Goal: Task Accomplishment & Management: Use online tool/utility

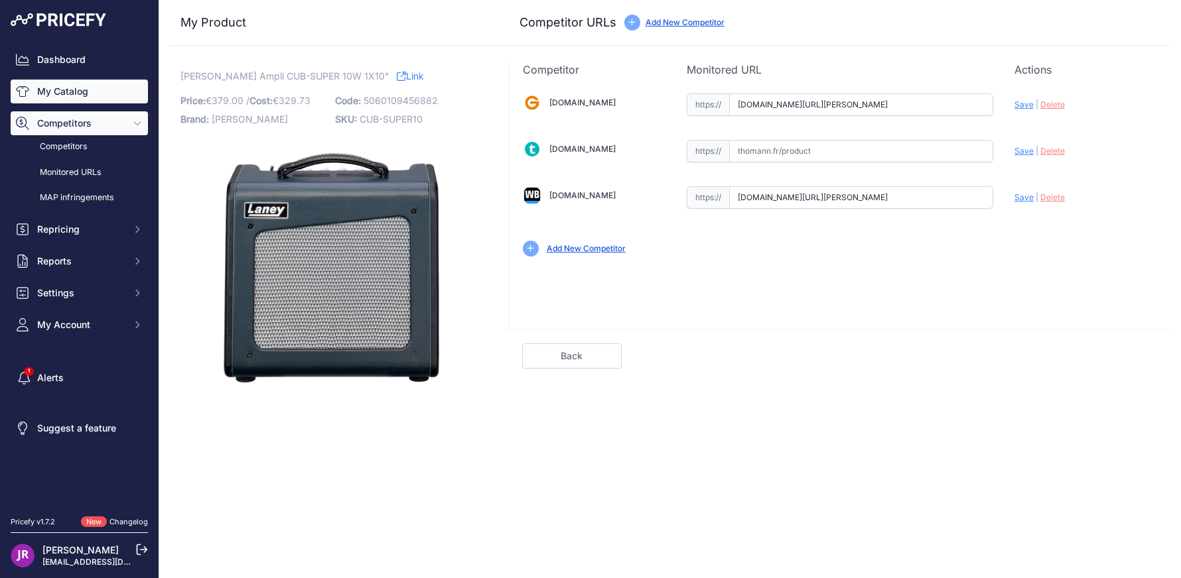
click at [79, 86] on link "My Catalog" at bounding box center [79, 92] width 137 height 24
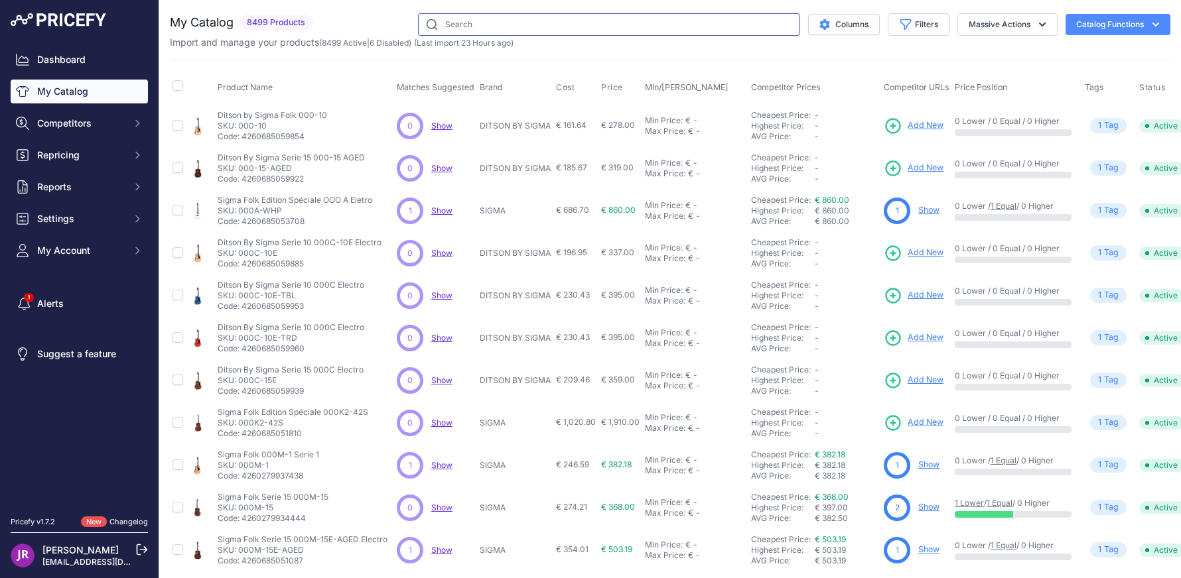
click at [480, 29] on input "text" at bounding box center [609, 24] width 382 height 23
type input "cub-super12"
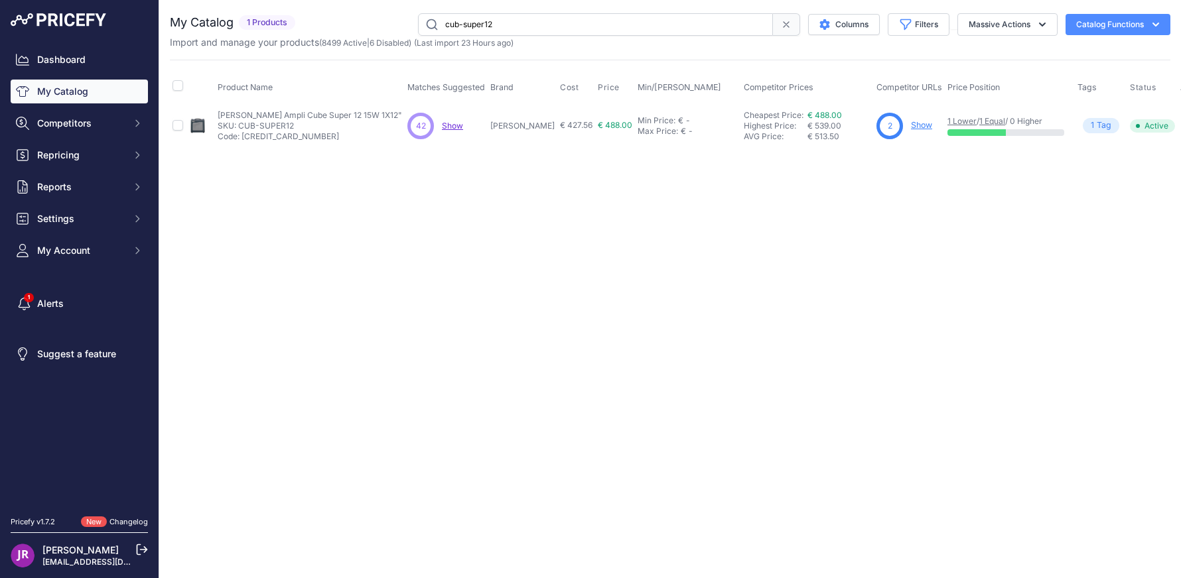
click at [911, 122] on link "Show" at bounding box center [921, 125] width 21 height 10
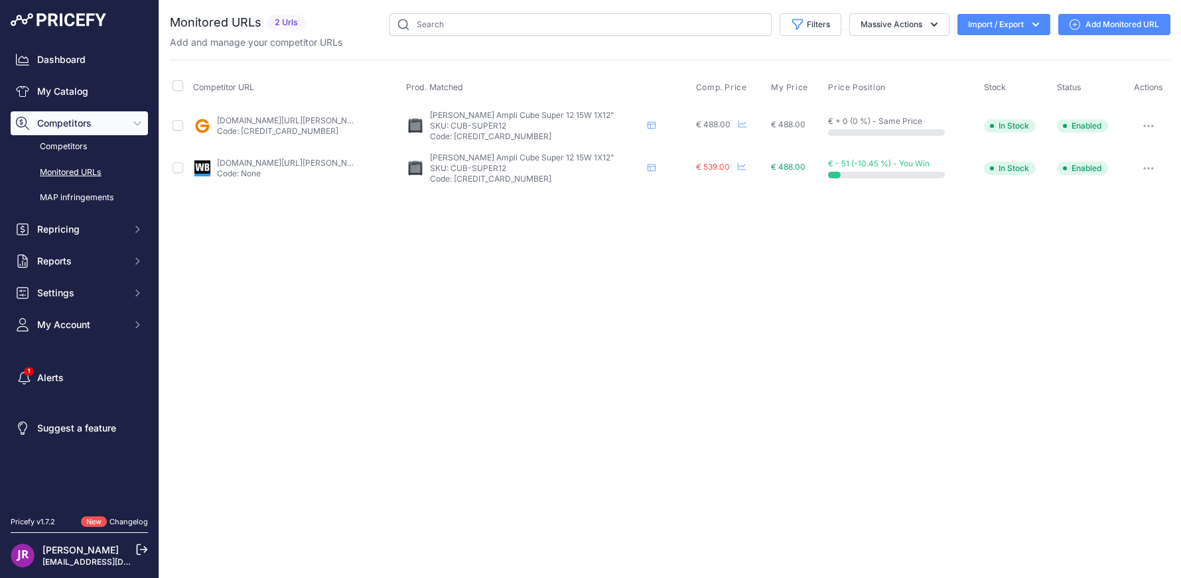
click at [1098, 31] on link "Add Monitored URL" at bounding box center [1114, 24] width 112 height 21
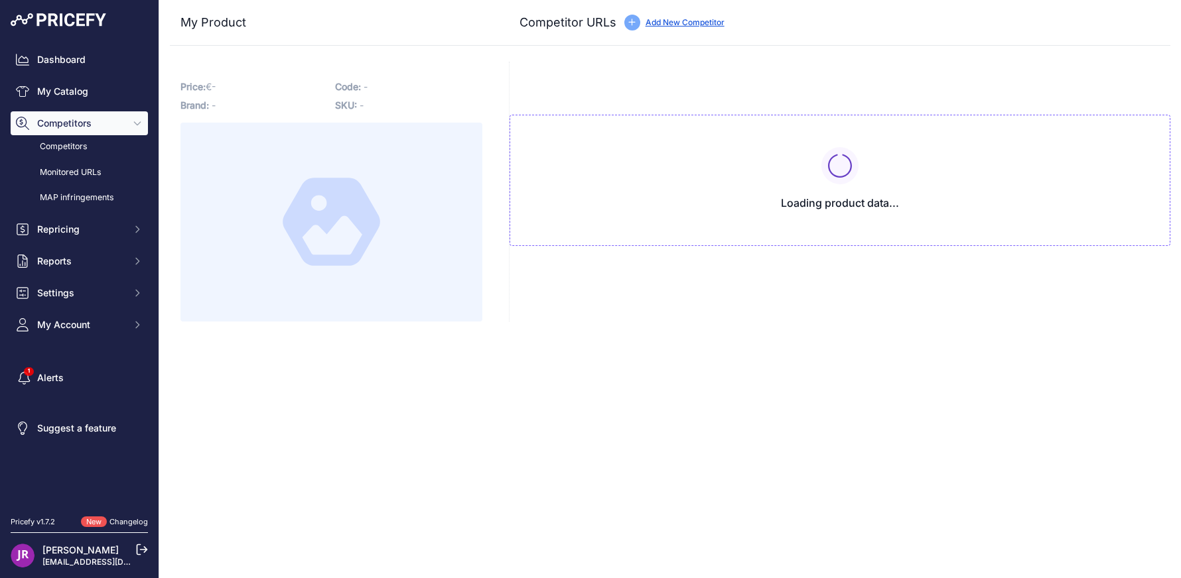
type input "[DOMAIN_NAME][URL][PERSON_NAME]"
type input "www.woodbrass.com/combos-a-lampes-laney-cub-super-12-p373630.html?queryID=e3e93…"
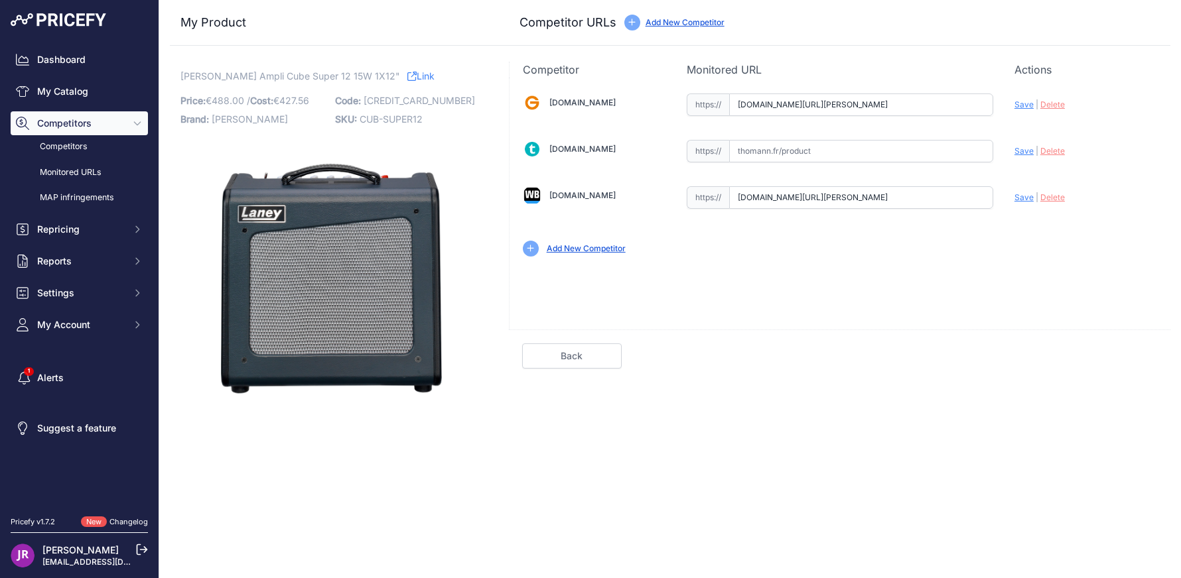
scroll to position [0, 933]
drag, startPoint x: 740, startPoint y: 102, endPoint x: 1043, endPoint y: 106, distance: 303.2
click at [1043, 106] on div "Gear4music.fr Valid Invalid" at bounding box center [839, 174] width 661 height 192
drag, startPoint x: 736, startPoint y: 196, endPoint x: 1091, endPoint y: 226, distance: 356.1
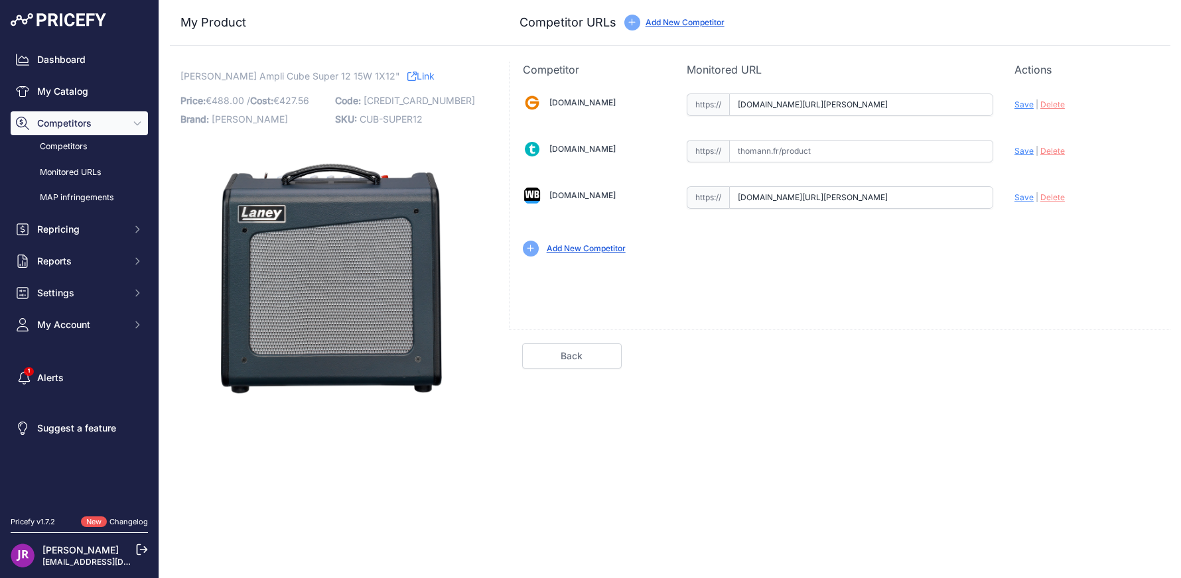
click at [1091, 226] on div "Gear4music.fr Valid Invalid" at bounding box center [839, 174] width 661 height 192
click at [100, 88] on link "My Catalog" at bounding box center [79, 92] width 137 height 24
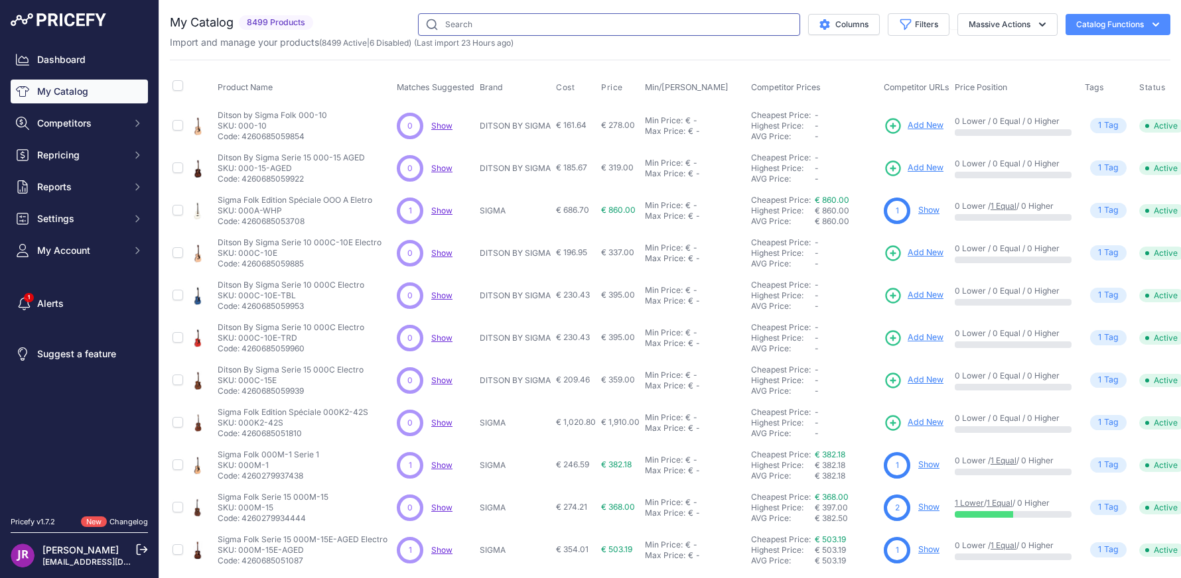
click at [476, 30] on input "text" at bounding box center [609, 24] width 382 height 23
type input "cub-supertop"
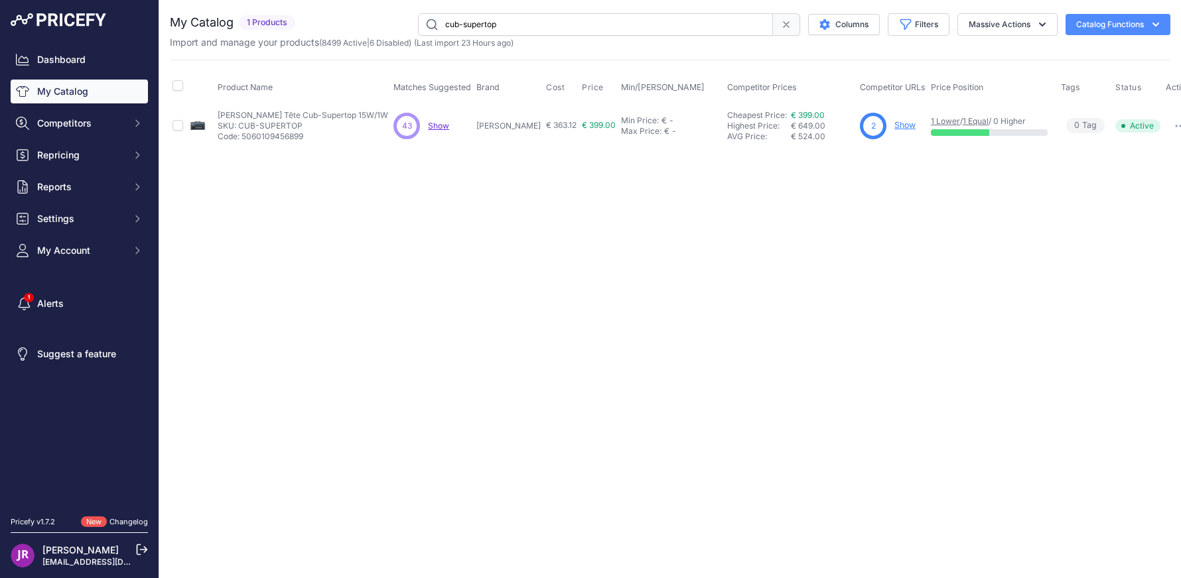
click at [894, 123] on link "Show" at bounding box center [904, 125] width 21 height 10
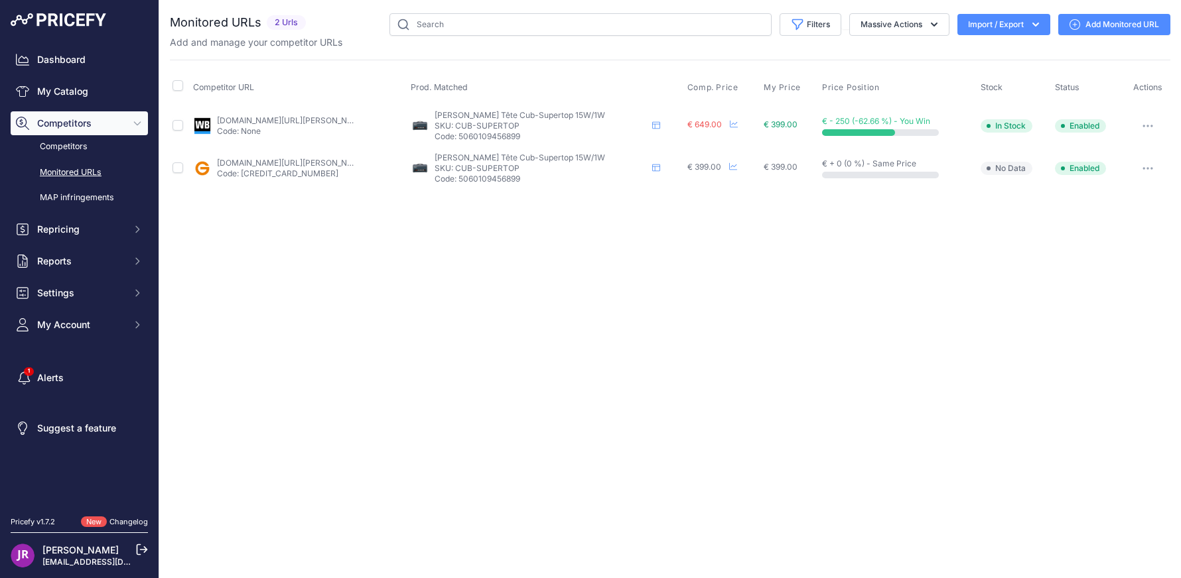
click at [1093, 20] on link "Add Monitored URL" at bounding box center [1114, 24] width 112 height 21
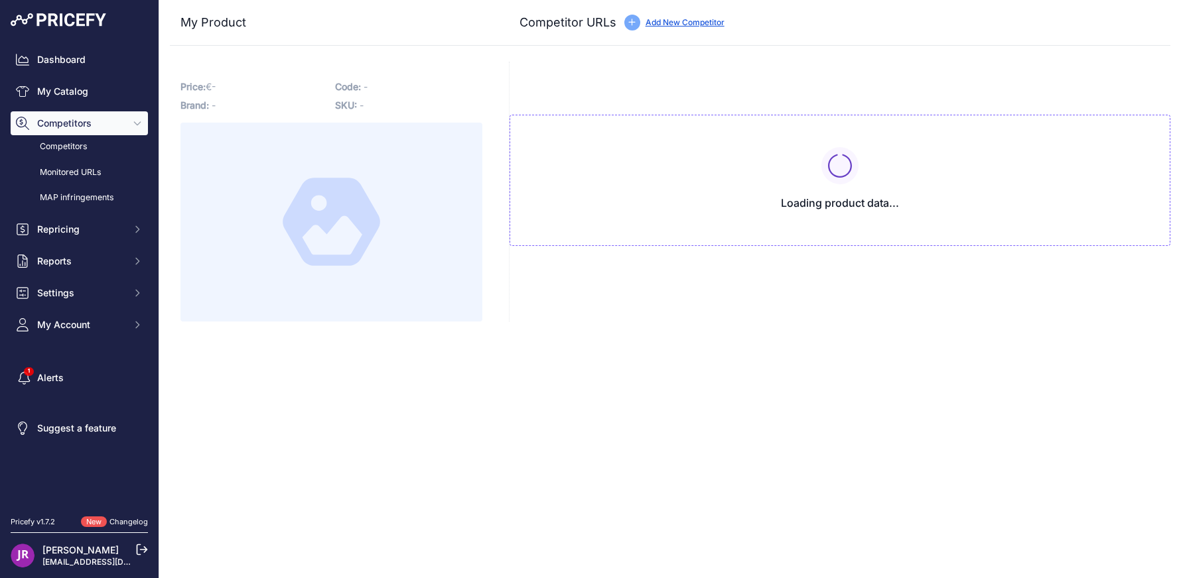
type input "[DOMAIN_NAME][URL][PERSON_NAME]"
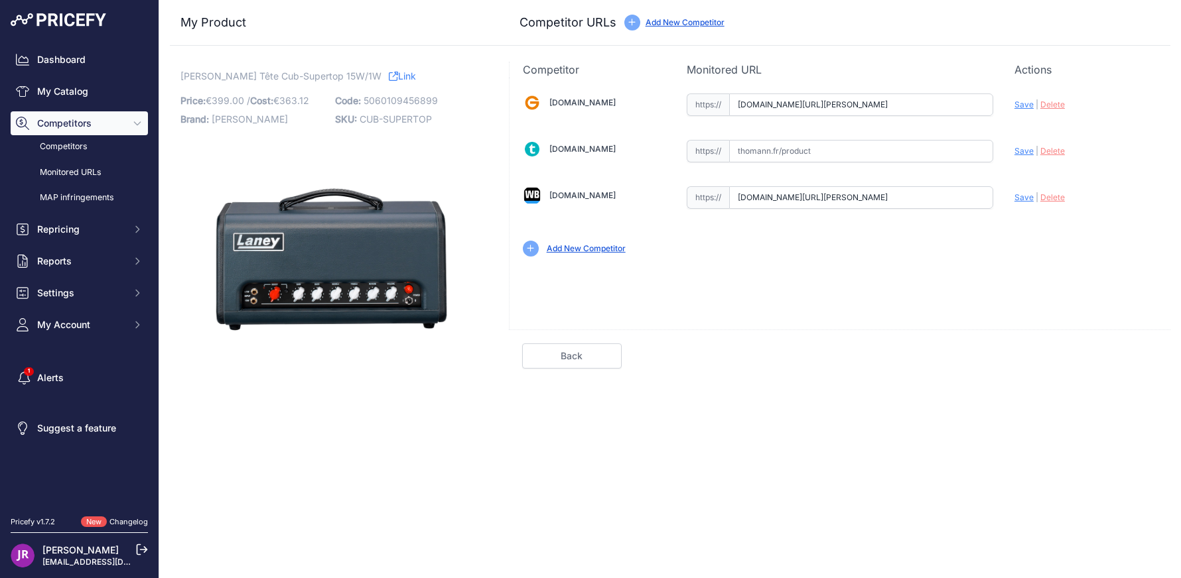
scroll to position [0, 913]
drag, startPoint x: 736, startPoint y: 103, endPoint x: 1067, endPoint y: 103, distance: 331.0
click at [1067, 103] on div "Gear4music.fr Valid Invalid" at bounding box center [839, 174] width 661 height 192
drag, startPoint x: 738, startPoint y: 194, endPoint x: 1081, endPoint y: 202, distance: 343.1
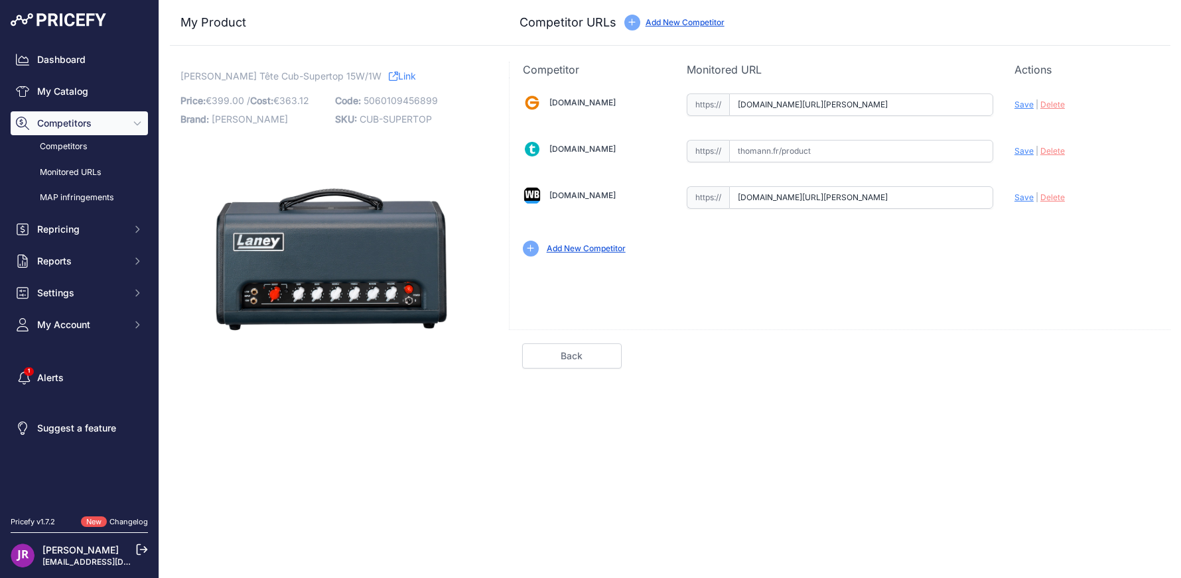
click at [1081, 202] on div "Gear4music.fr Valid Invalid" at bounding box center [839, 174] width 661 height 192
click at [53, 86] on link "My Catalog" at bounding box center [79, 92] width 137 height 24
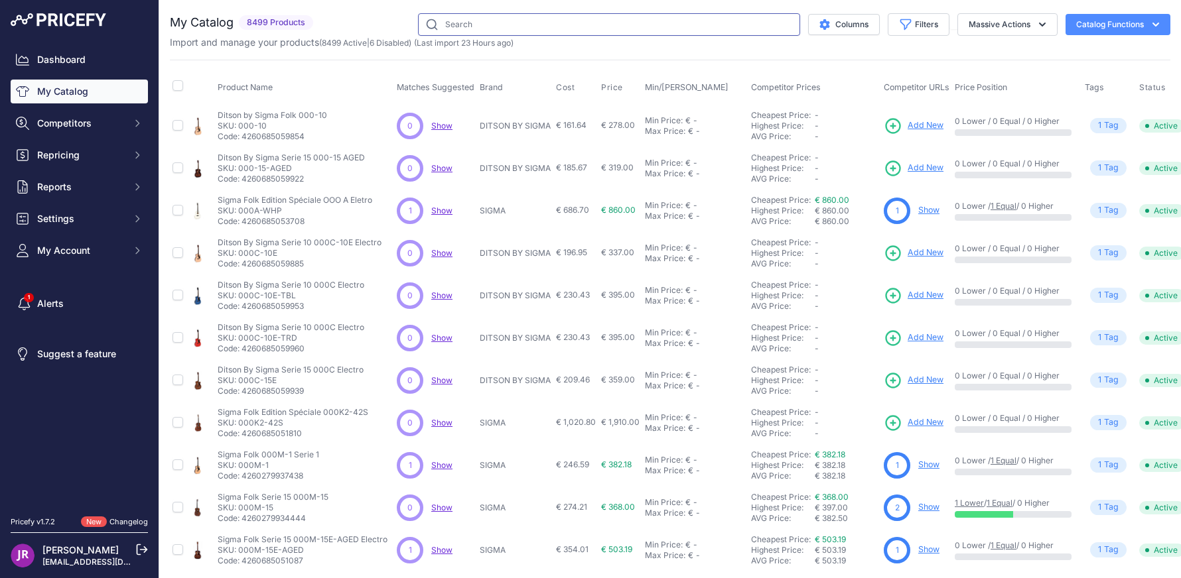
click at [454, 23] on input "text" at bounding box center [609, 24] width 382 height 23
type input "cxp112"
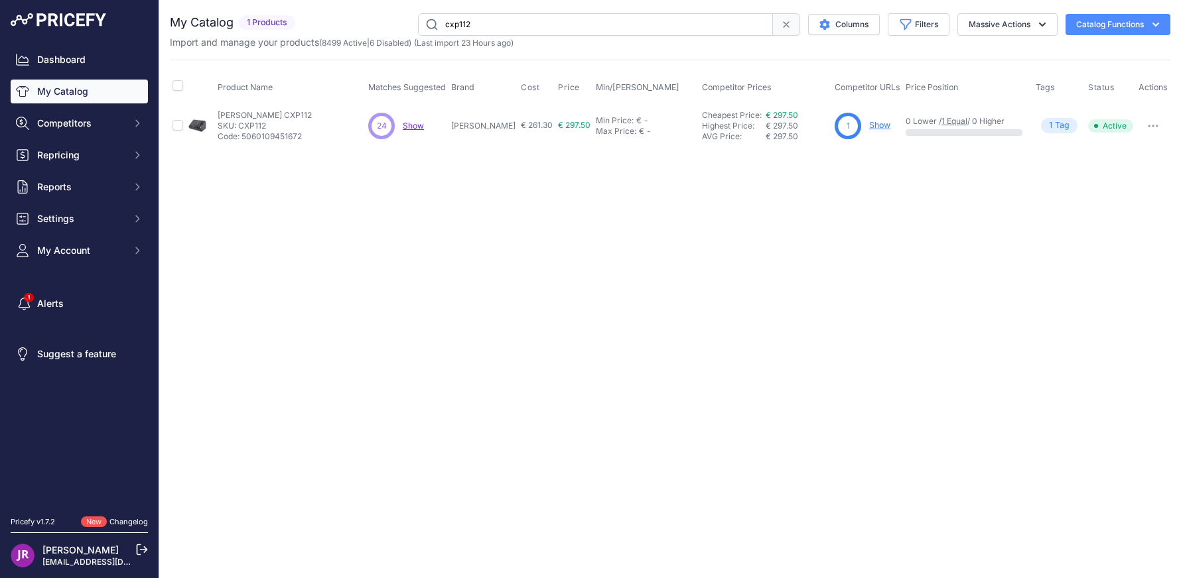
click at [880, 124] on link "Show" at bounding box center [879, 125] width 21 height 10
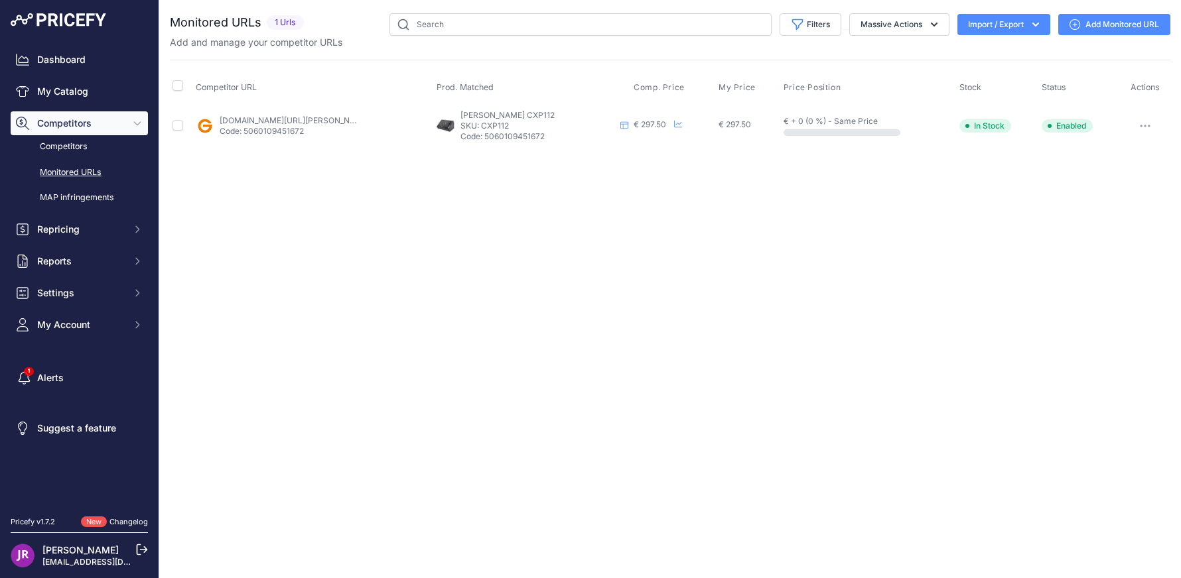
click at [1126, 25] on link "Add Monitored URL" at bounding box center [1114, 24] width 112 height 21
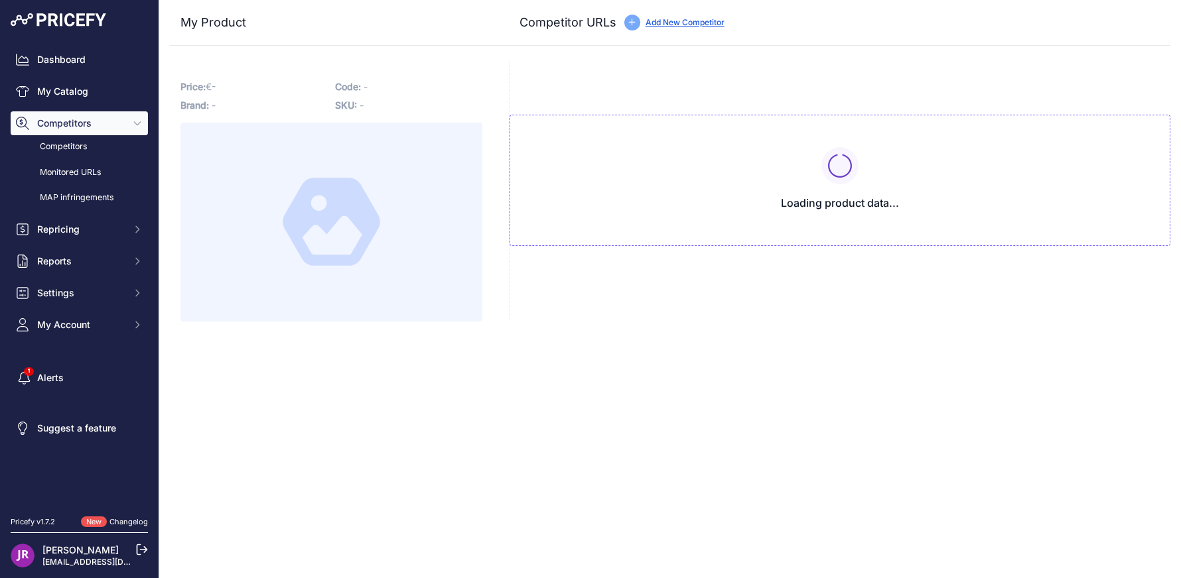
type input "www.gear4music.fr/fr/Sono-DJ-and-eclairage/Laney-CXP-112-12-Active-Floor-Monito…"
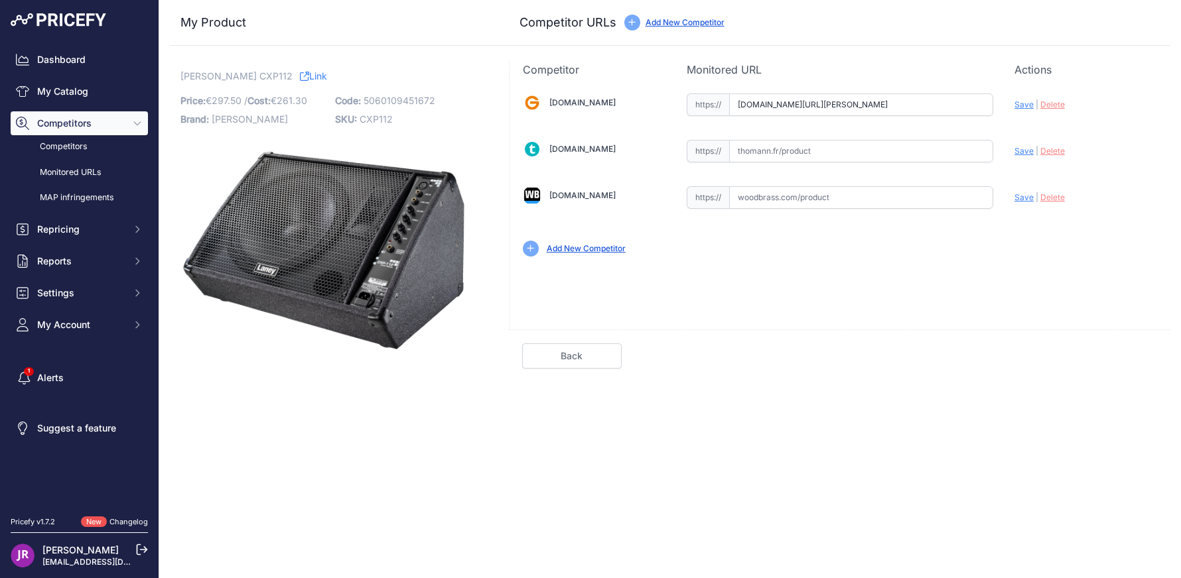
scroll to position [0, 894]
drag, startPoint x: 740, startPoint y: 102, endPoint x: 942, endPoint y: 100, distance: 201.7
click at [1037, 101] on div "Gear4music.fr Valid Invalid" at bounding box center [839, 174] width 661 height 192
click at [43, 96] on link "My Catalog" at bounding box center [79, 92] width 137 height 24
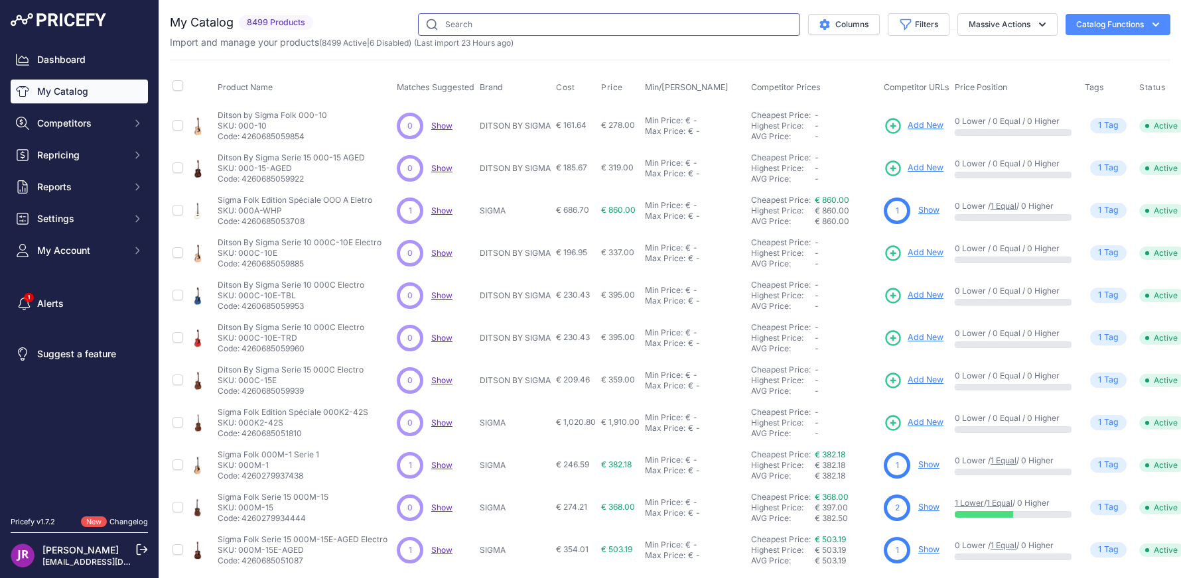
click at [472, 20] on input "text" at bounding box center [609, 24] width 382 height 23
type input "cxp115"
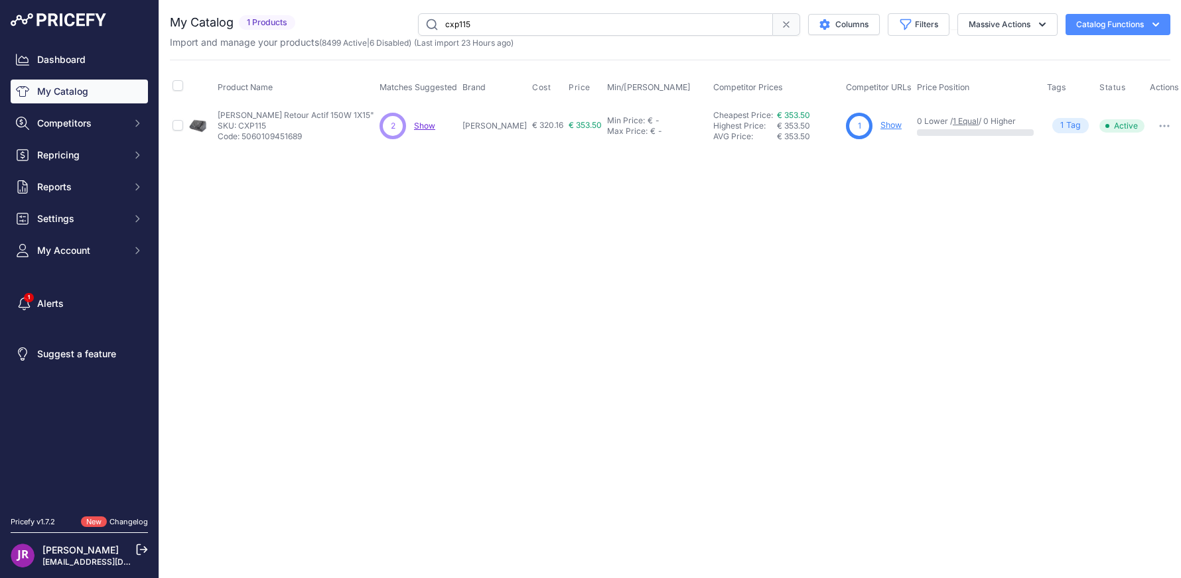
click at [884, 122] on link "Show" at bounding box center [890, 125] width 21 height 10
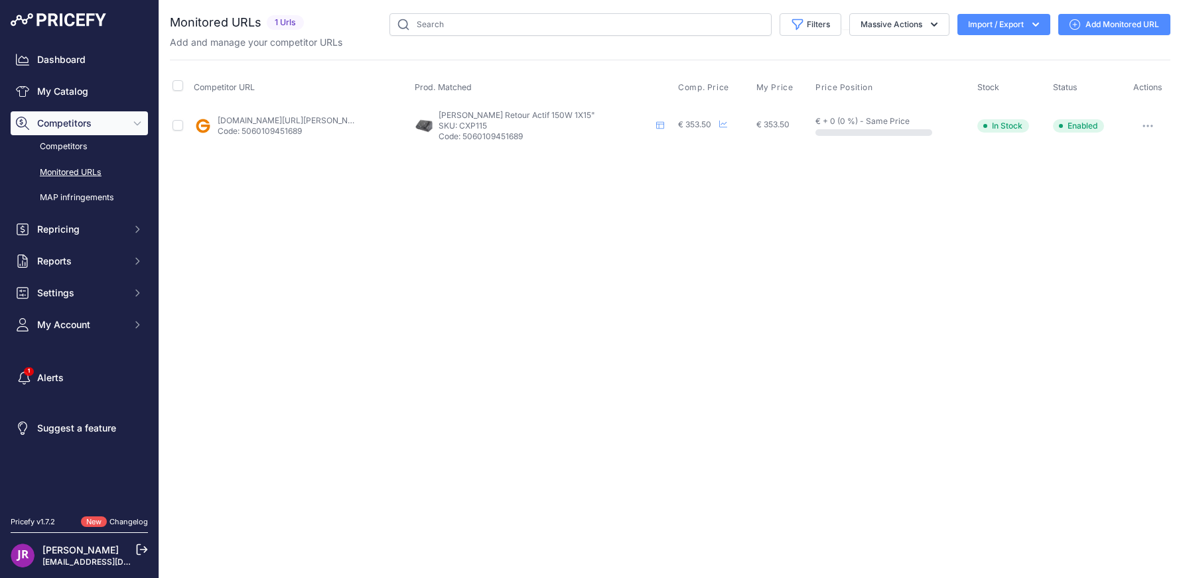
click at [1136, 24] on link "Add Monitored URL" at bounding box center [1114, 24] width 112 height 21
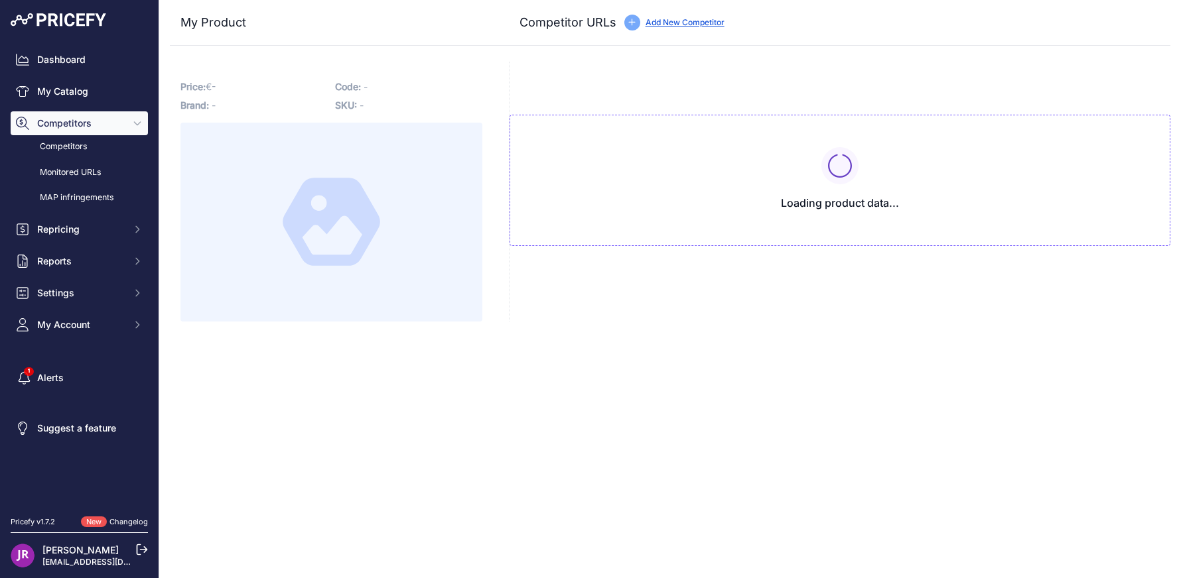
type input "[DOMAIN_NAME][URL][PERSON_NAME]"
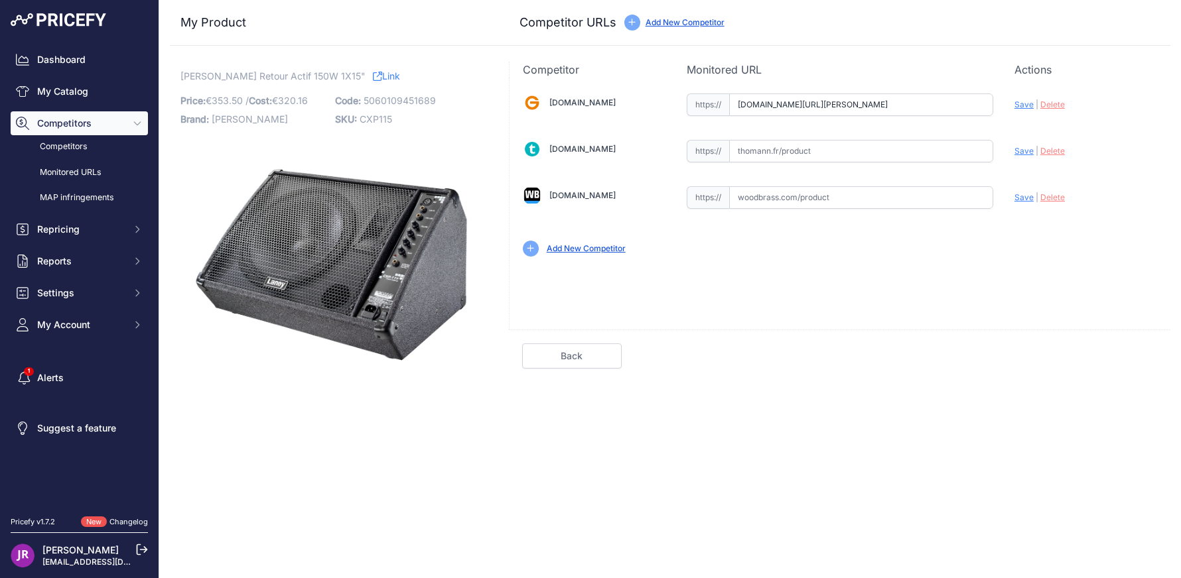
scroll to position [0, 894]
drag, startPoint x: 737, startPoint y: 102, endPoint x: 1067, endPoint y: 103, distance: 329.7
click at [1067, 103] on div "[DOMAIN_NAME] Valid Invalid" at bounding box center [839, 174] width 661 height 192
click at [98, 85] on link "My Catalog" at bounding box center [79, 92] width 137 height 24
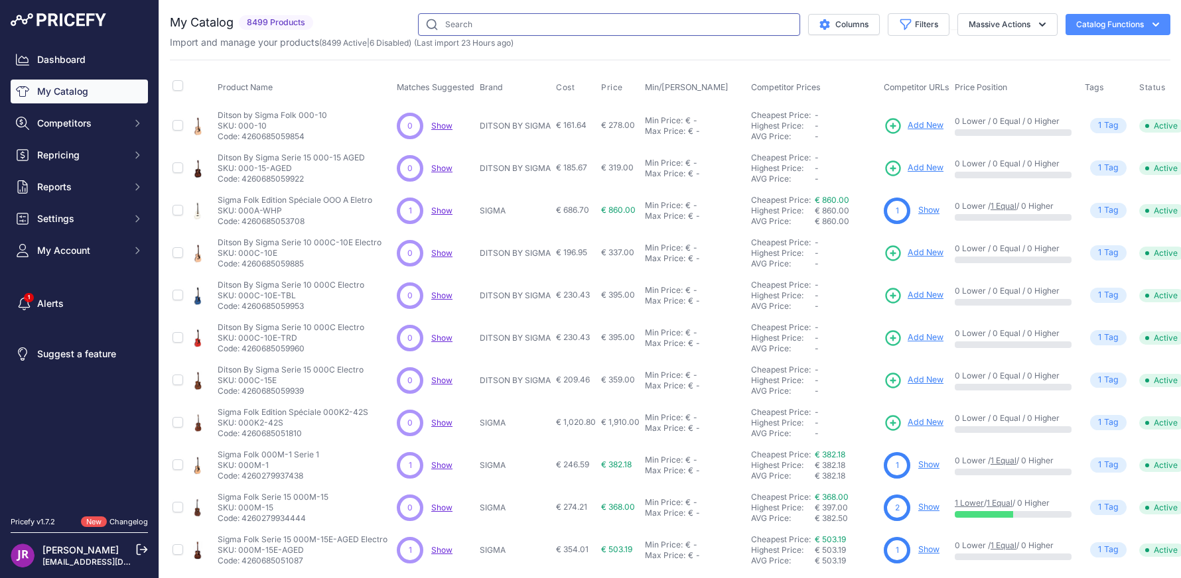
click at [478, 22] on input "text" at bounding box center [609, 24] width 382 height 23
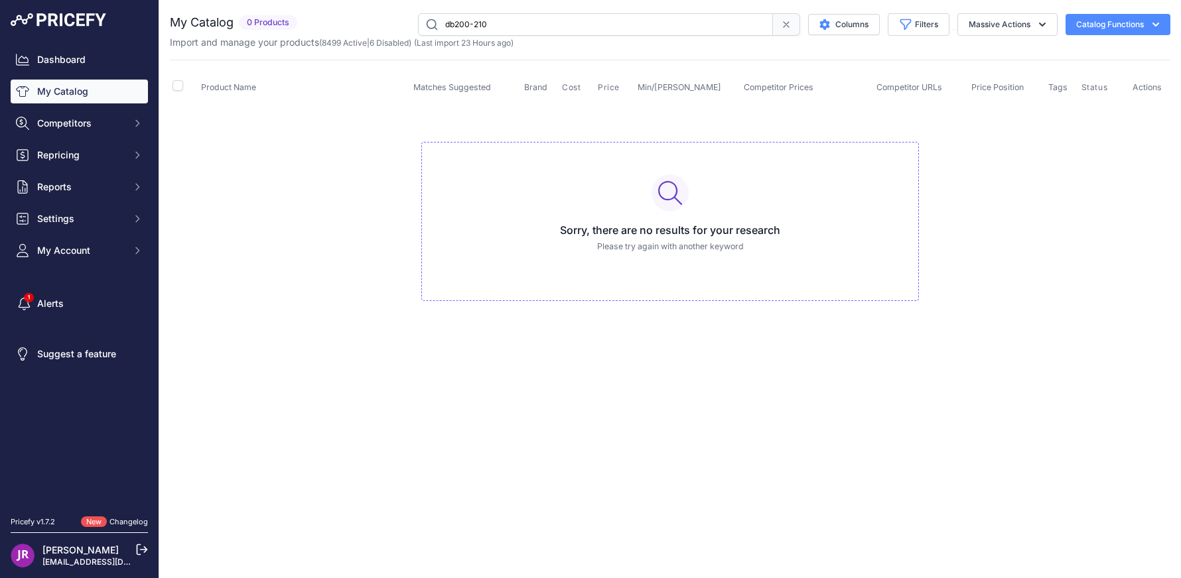
type input "db200-210"
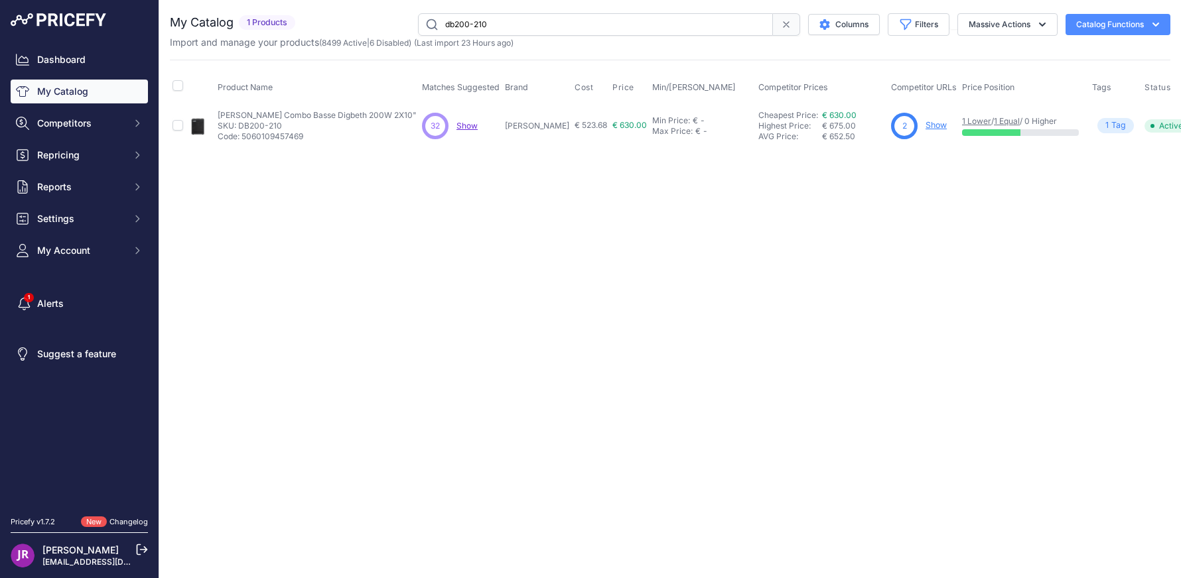
click at [925, 126] on link "Show" at bounding box center [935, 125] width 21 height 10
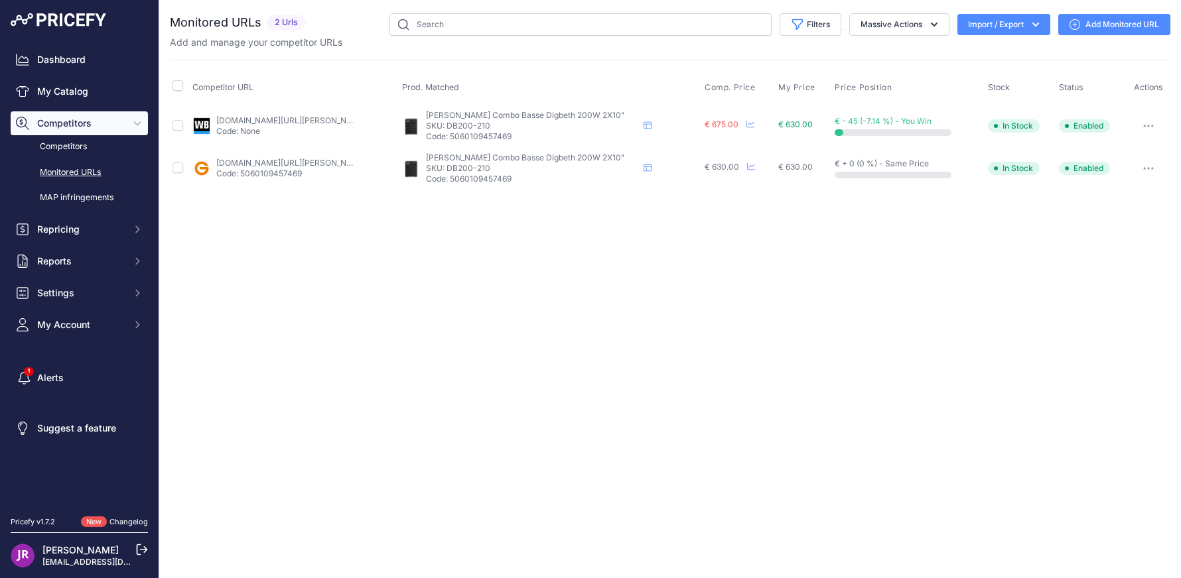
click at [1128, 25] on link "Add Monitored URL" at bounding box center [1114, 24] width 112 height 21
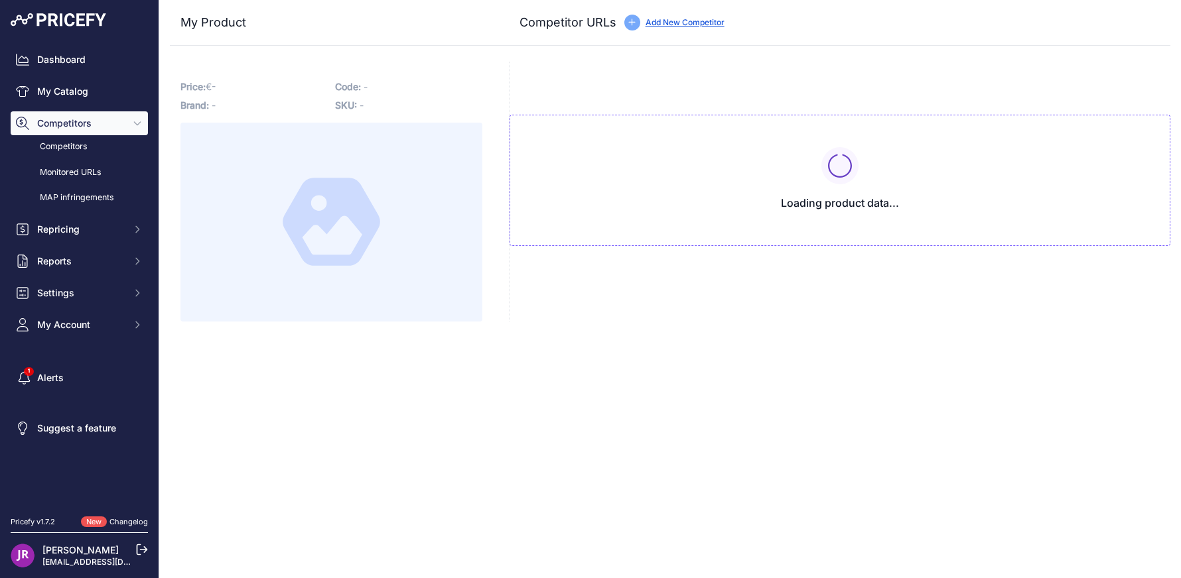
type input "[DOMAIN_NAME][URL][PERSON_NAME]"
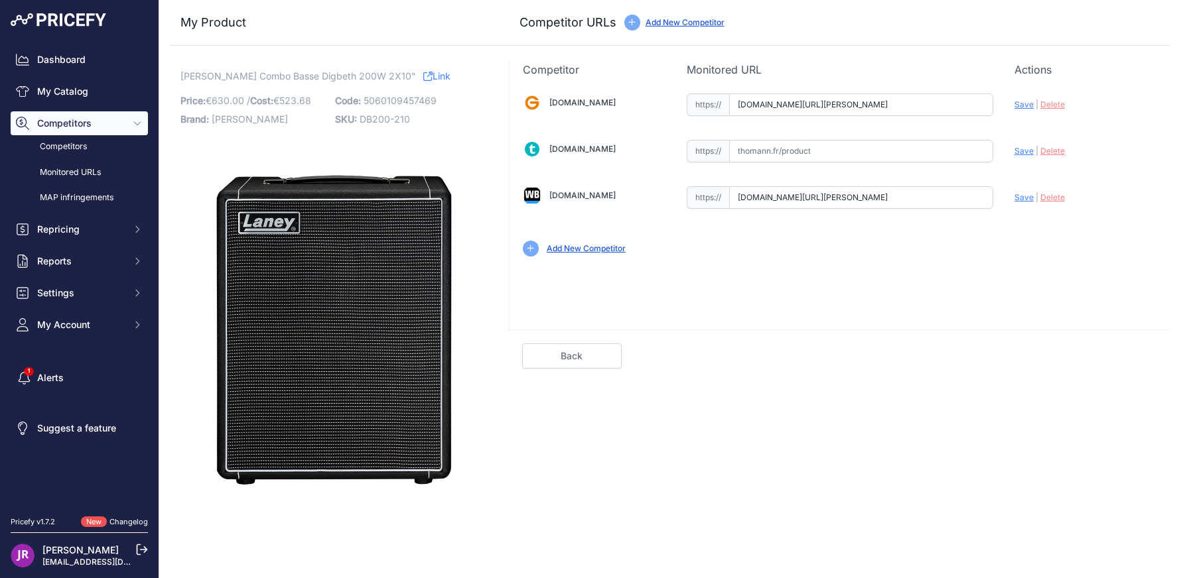
scroll to position [0, 885]
drag, startPoint x: 739, startPoint y: 103, endPoint x: 1035, endPoint y: 117, distance: 296.2
click at [1050, 122] on div "[DOMAIN_NAME] Valid Invalid" at bounding box center [839, 174] width 661 height 192
drag, startPoint x: 738, startPoint y: 199, endPoint x: 890, endPoint y: 196, distance: 152.6
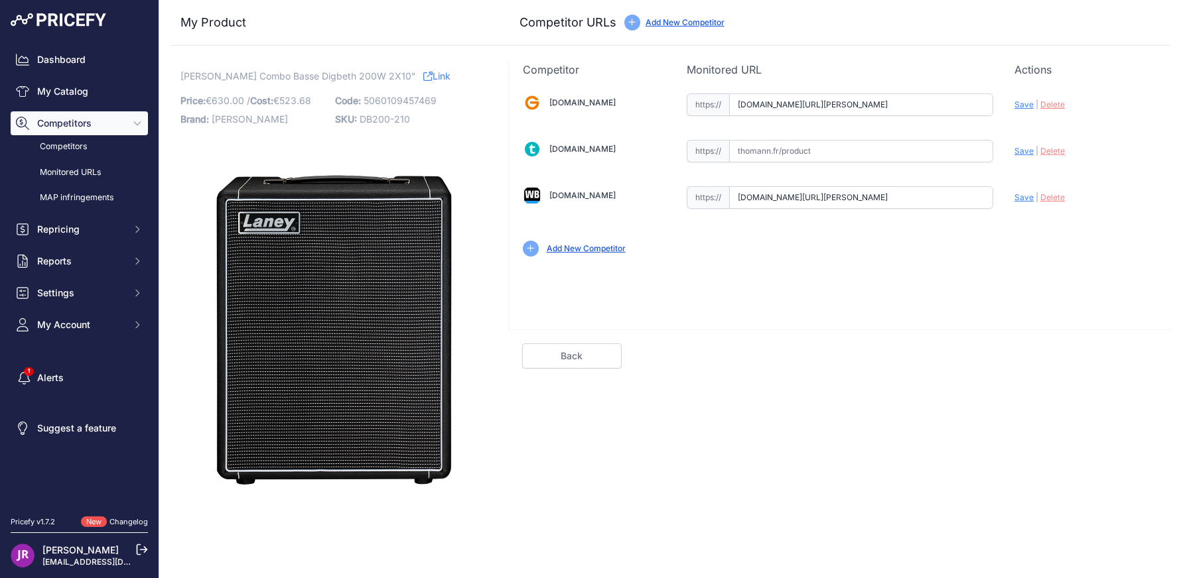
click at [1026, 198] on div "[DOMAIN_NAME] Valid Invalid" at bounding box center [839, 174] width 661 height 192
click at [111, 89] on link "My Catalog" at bounding box center [79, 92] width 137 height 24
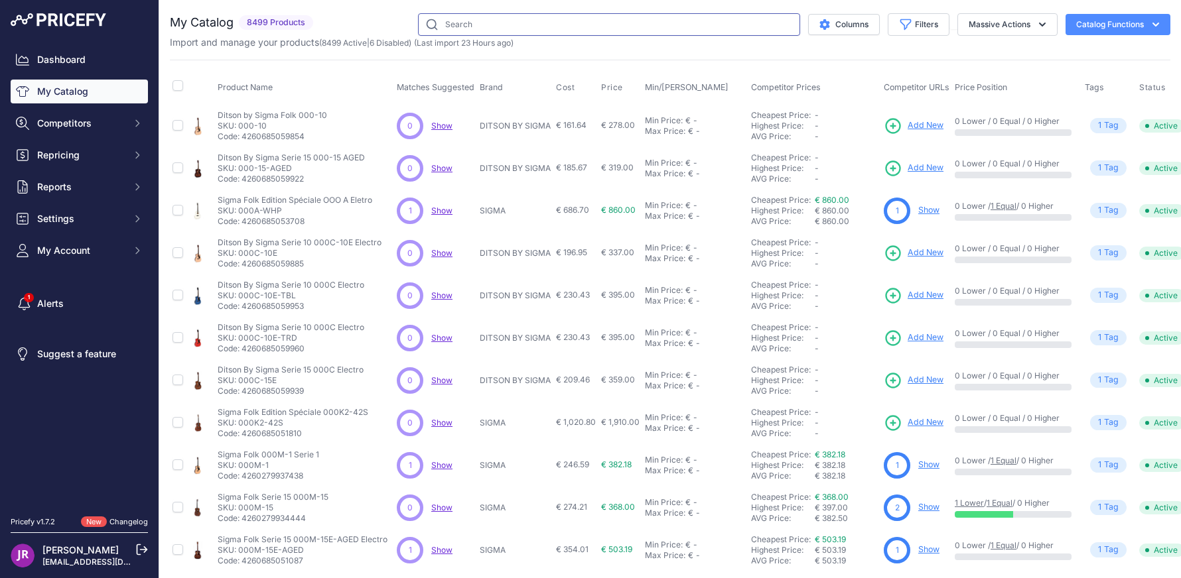
click at [438, 17] on input "text" at bounding box center [609, 24] width 382 height 23
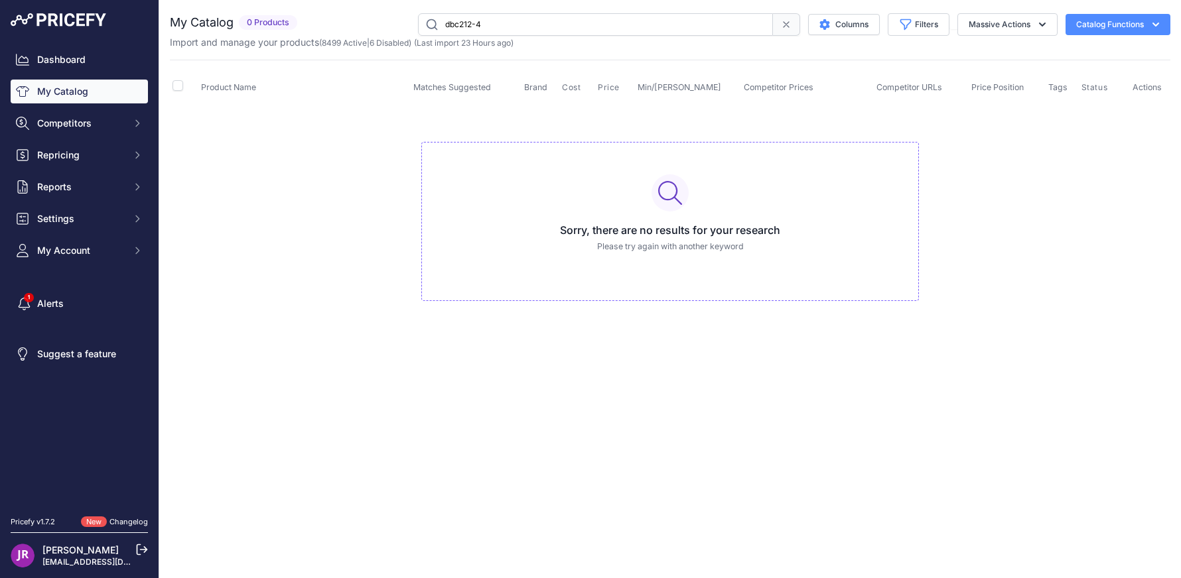
click at [455, 23] on input "dbc212-4" at bounding box center [595, 24] width 355 height 23
type input "dbv212-4"
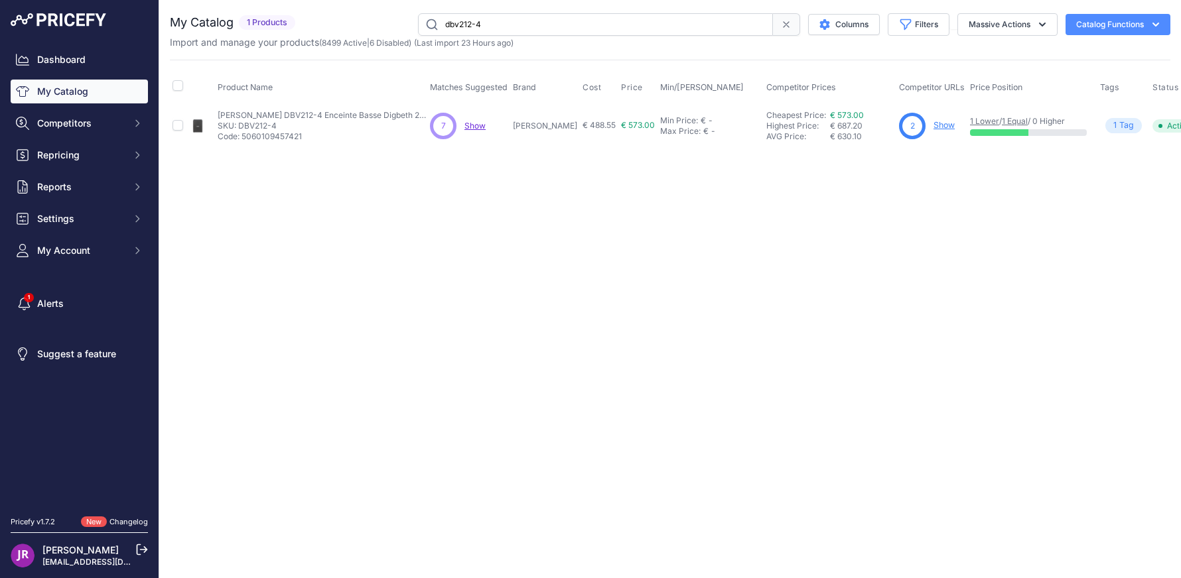
click at [933, 125] on link "Show" at bounding box center [943, 125] width 21 height 10
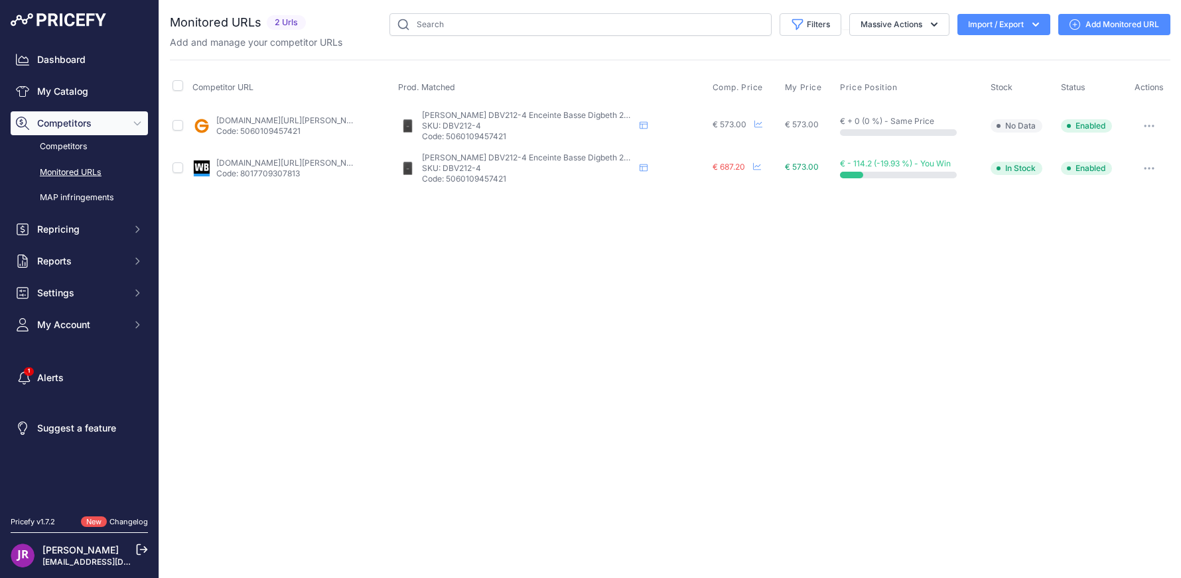
click at [1128, 23] on link "Add Monitored URL" at bounding box center [1114, 24] width 112 height 21
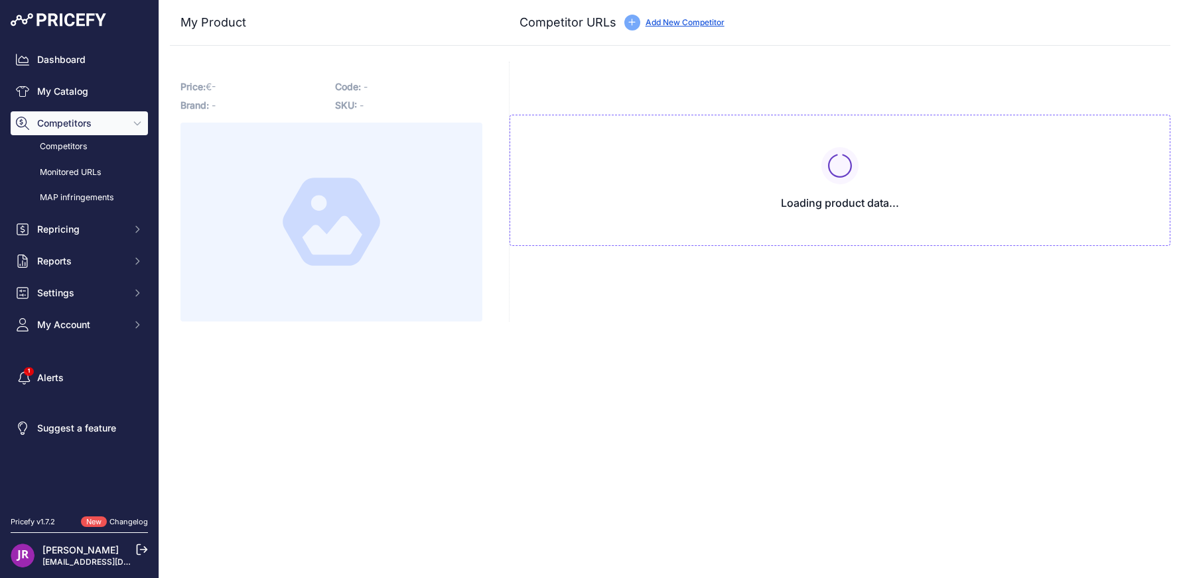
type input "www.gear4music.fr/fr/Guitare-and-Basse/Laney-Digbeth-DBV212-4-Bass-Cab-4-Ohm/3V…"
type input "www.woodbrass.com/baffles-basse-2x10-laney-digbeth-2x12-p390847.html?queryID=08…"
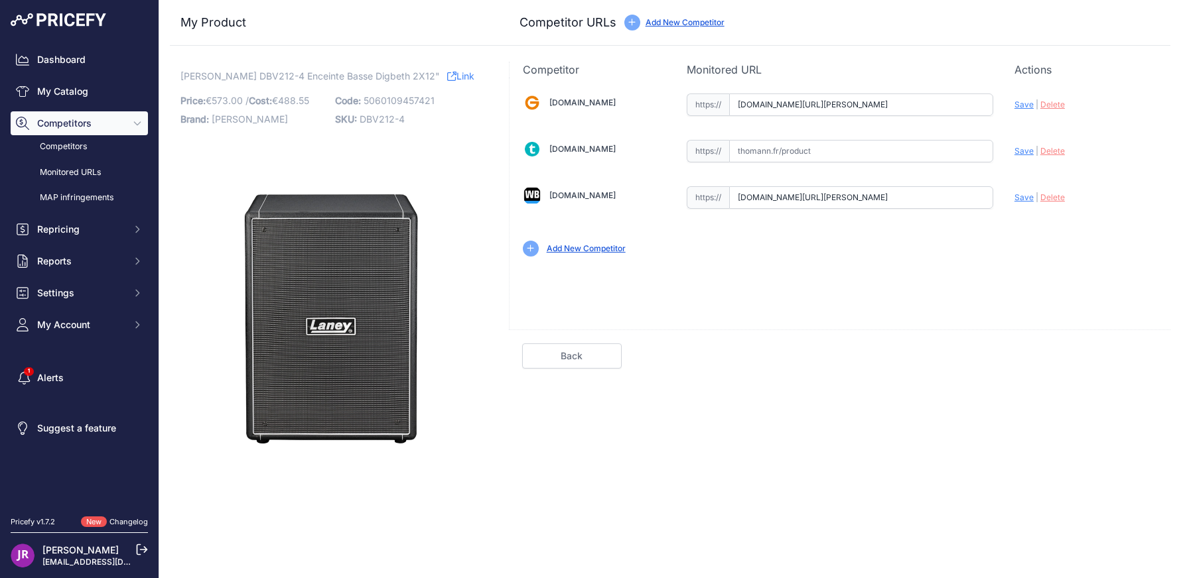
scroll to position [0, 1146]
drag, startPoint x: 739, startPoint y: 103, endPoint x: 1079, endPoint y: 114, distance: 340.5
click at [1079, 114] on div "[DOMAIN_NAME] Valid Invalid" at bounding box center [839, 174] width 661 height 192
drag, startPoint x: 737, startPoint y: 200, endPoint x: 1076, endPoint y: 200, distance: 339.0
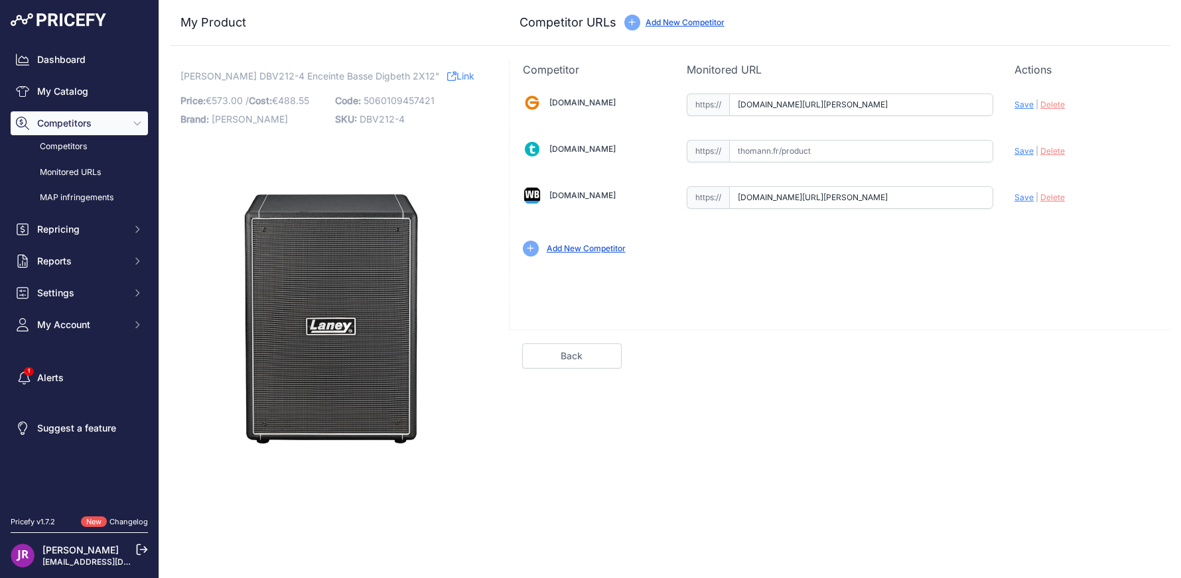
click at [1076, 200] on div "Gear4music.fr Valid Invalid" at bounding box center [839, 174] width 661 height 192
click at [66, 90] on link "My Catalog" at bounding box center [79, 92] width 137 height 24
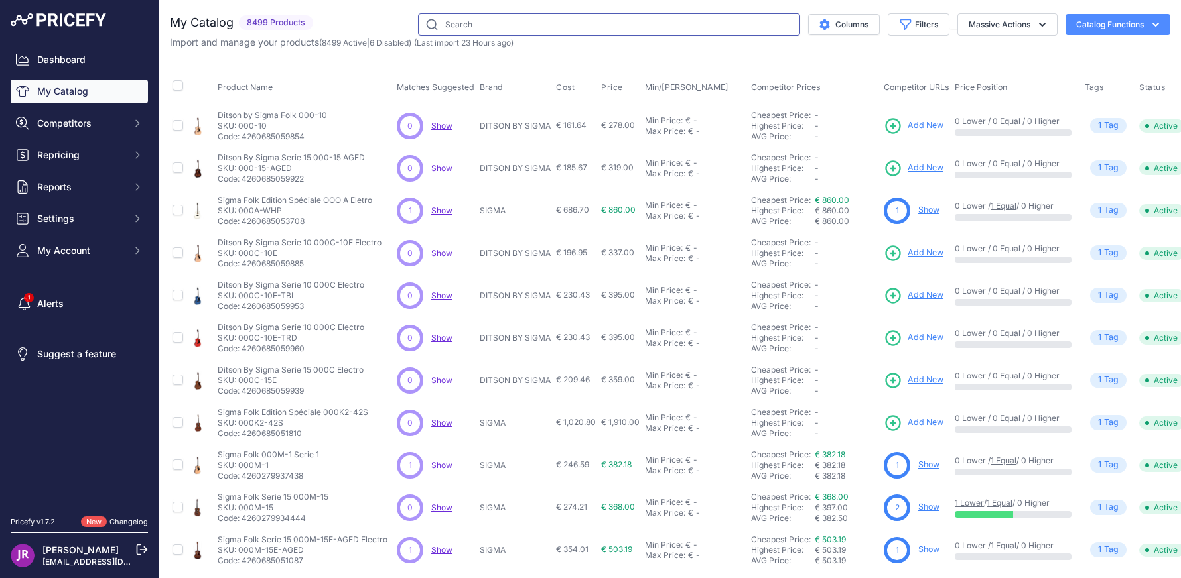
click at [447, 26] on input "text" at bounding box center [609, 24] width 382 height 23
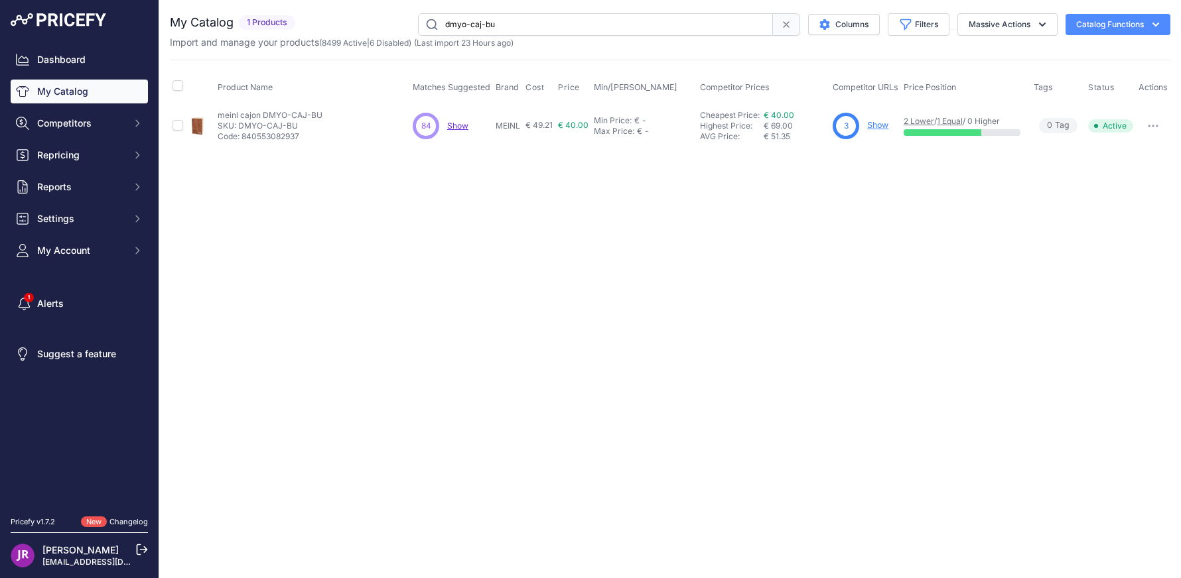
type input "dmyo-caj-bu"
click at [882, 127] on link "Show" at bounding box center [877, 125] width 21 height 10
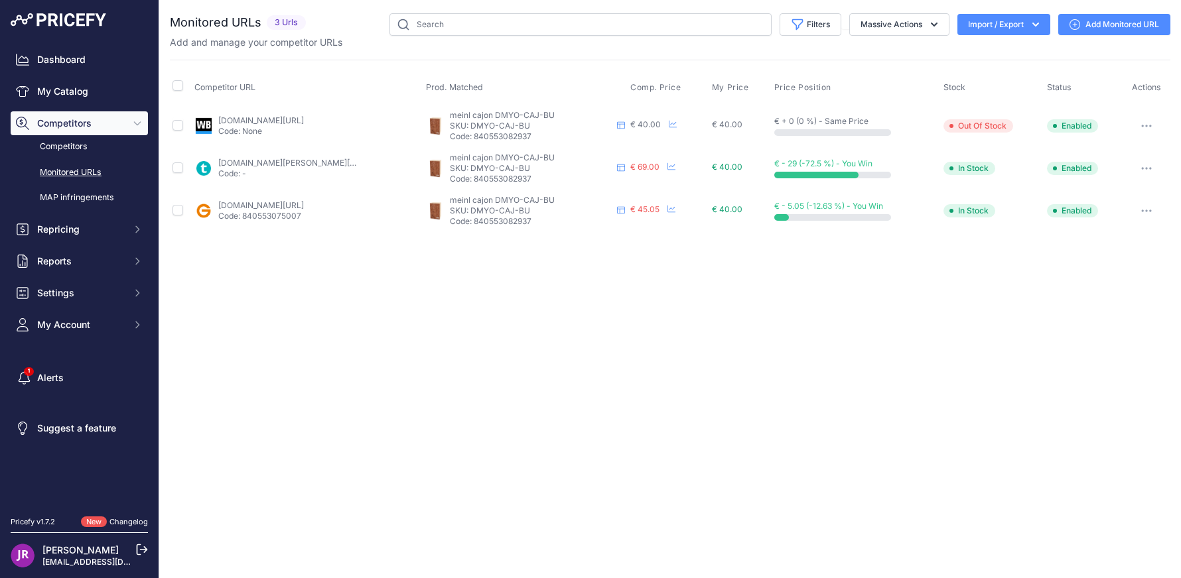
click at [1105, 25] on link "Add Monitored URL" at bounding box center [1114, 24] width 112 height 21
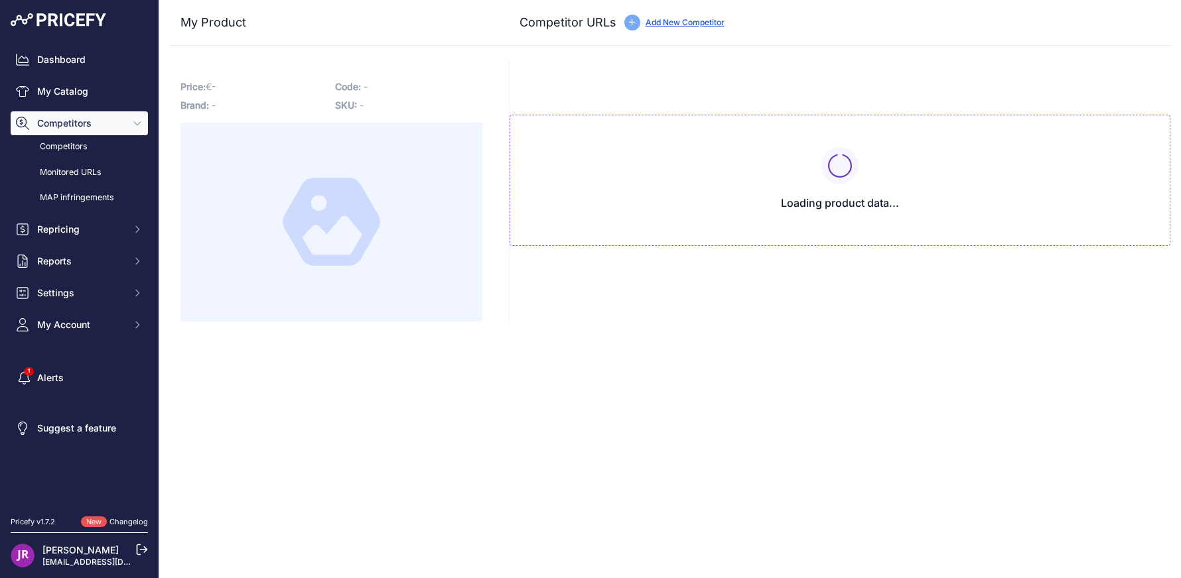
type input "[DOMAIN_NAME][URL]"
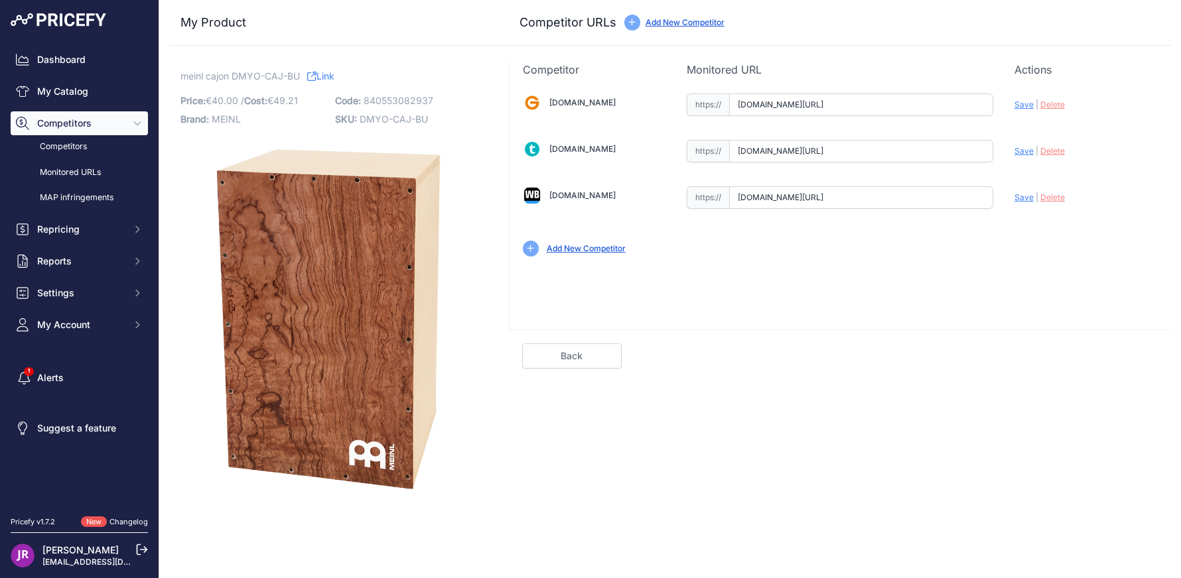
scroll to position [0, 257]
drag, startPoint x: 739, startPoint y: 103, endPoint x: 1065, endPoint y: 105, distance: 325.7
click at [1140, 108] on div "[DOMAIN_NAME] Valid Invalid" at bounding box center [839, 174] width 661 height 192
click at [1051, 103] on span "Delete" at bounding box center [1052, 105] width 25 height 10
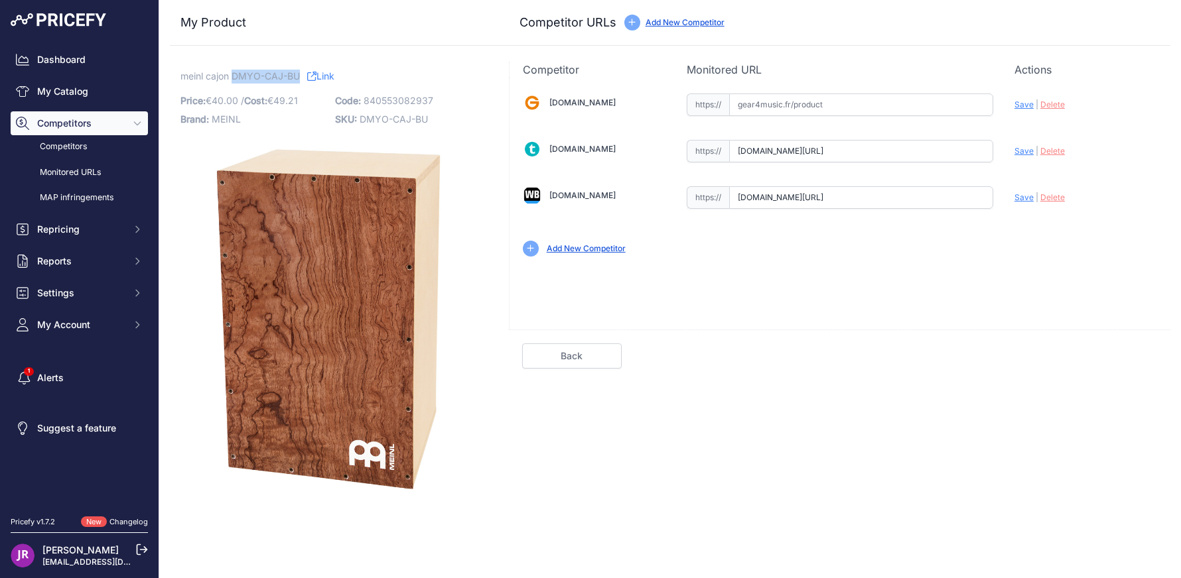
drag, startPoint x: 235, startPoint y: 75, endPoint x: 299, endPoint y: 74, distance: 63.7
click at [299, 74] on span "meinl cajon DMYO-CAJ-BU" at bounding box center [239, 76] width 119 height 17
copy span "DMYO-CAJ-BU"
drag, startPoint x: 738, startPoint y: 151, endPoint x: 823, endPoint y: 141, distance: 85.5
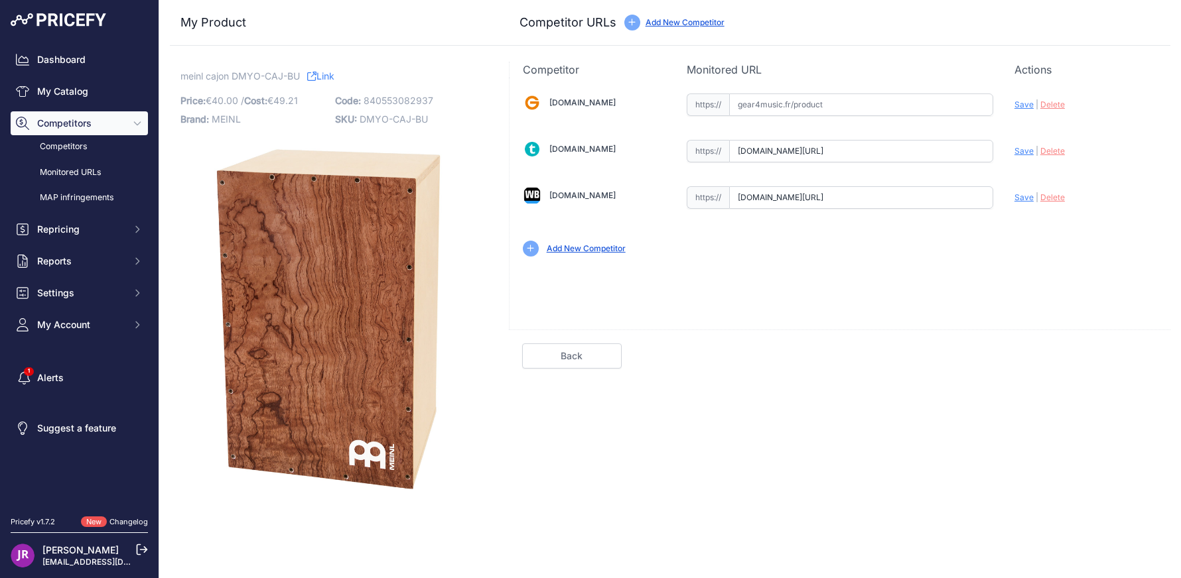
click at [986, 156] on input "www.thomann.fr/meinl_dmyo_caj_bu_cajon_constr_kit.htm?prirule_jdsnikfkfjsd=9365" at bounding box center [861, 151] width 264 height 23
drag, startPoint x: 736, startPoint y: 195, endPoint x: 1022, endPoint y: 187, distance: 286.0
click at [1056, 194] on div "Gear4music.fr Valid Invalid" at bounding box center [839, 174] width 661 height 192
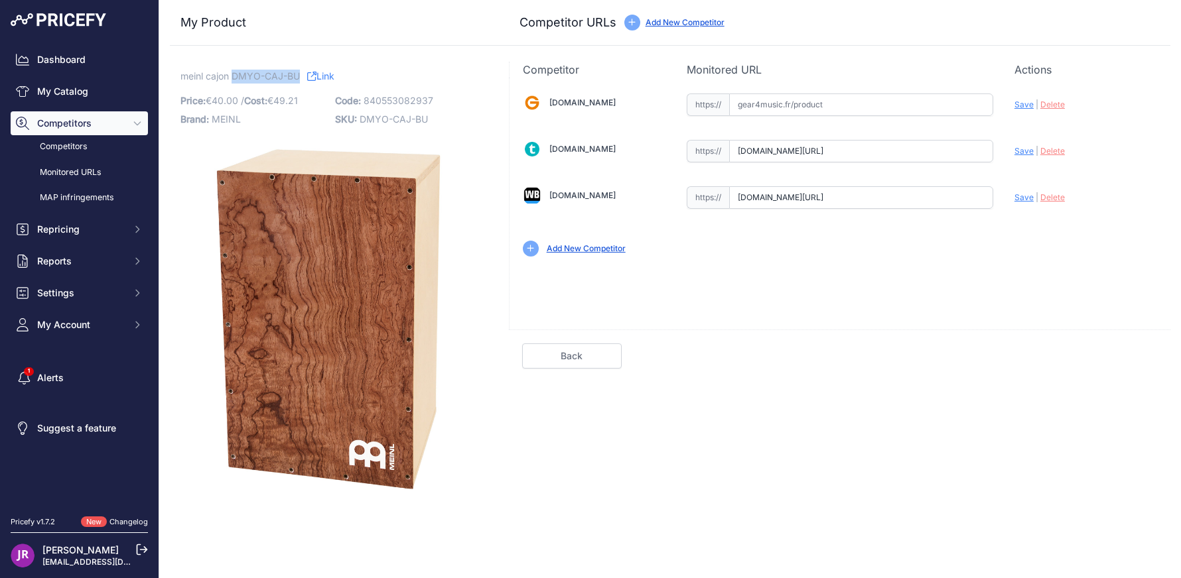
drag, startPoint x: 233, startPoint y: 74, endPoint x: 298, endPoint y: 78, distance: 65.1
click at [298, 78] on span "meinl cajon DMYO-CAJ-BU" at bounding box center [239, 76] width 119 height 17
copy span "DMYO-CAJ-BU"
click at [1055, 199] on span "Delete" at bounding box center [1052, 197] width 25 height 10
click at [759, 200] on input "text" at bounding box center [861, 197] width 264 height 23
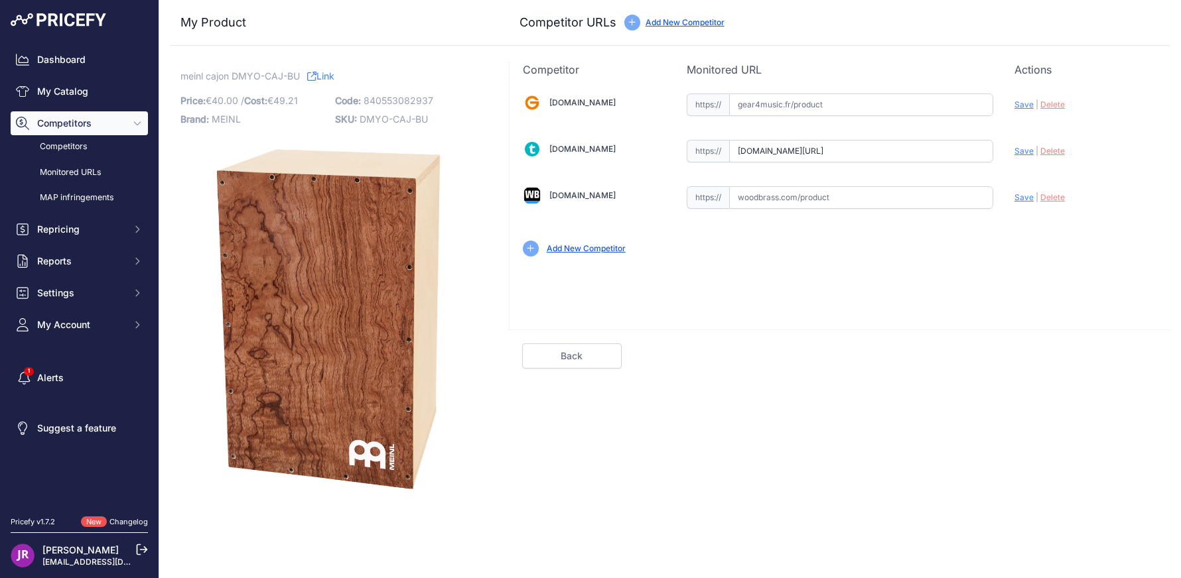
paste input "https://www.woodbrass.com/cajon-meinl-kit-de-fabrication-cajon-bubinga-12-w-x-1…"
click at [1021, 198] on span "Save" at bounding box center [1023, 197] width 19 height 10
type input "https://www.woodbrass.com/cajon-meinl-kit-de-fabrication-cajon-bubinga-12-w-x-1…"
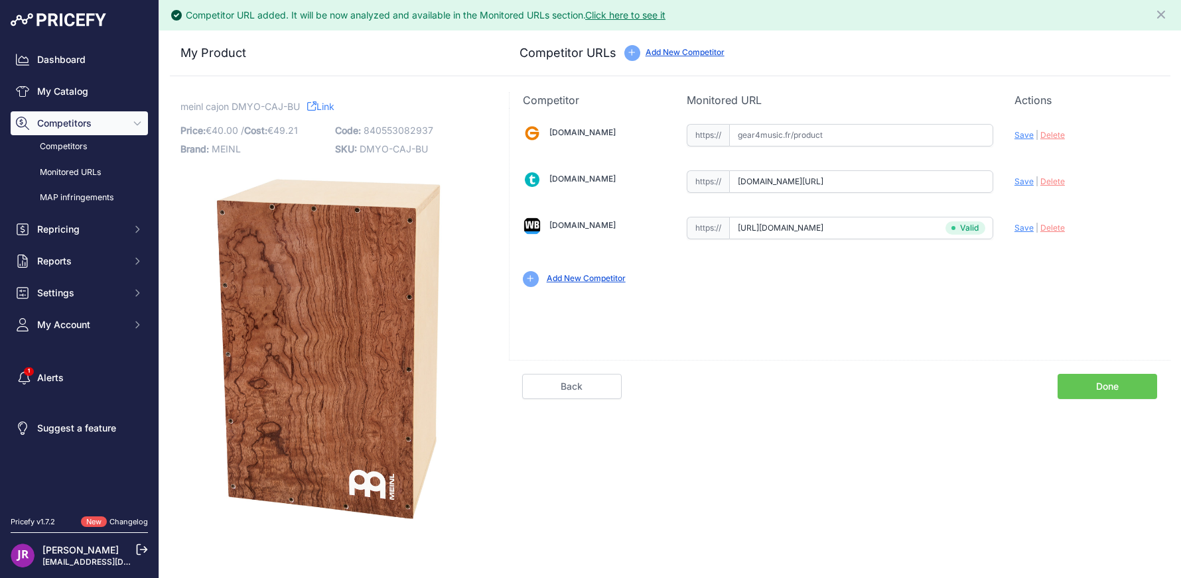
click at [1112, 383] on link "Done" at bounding box center [1107, 386] width 100 height 25
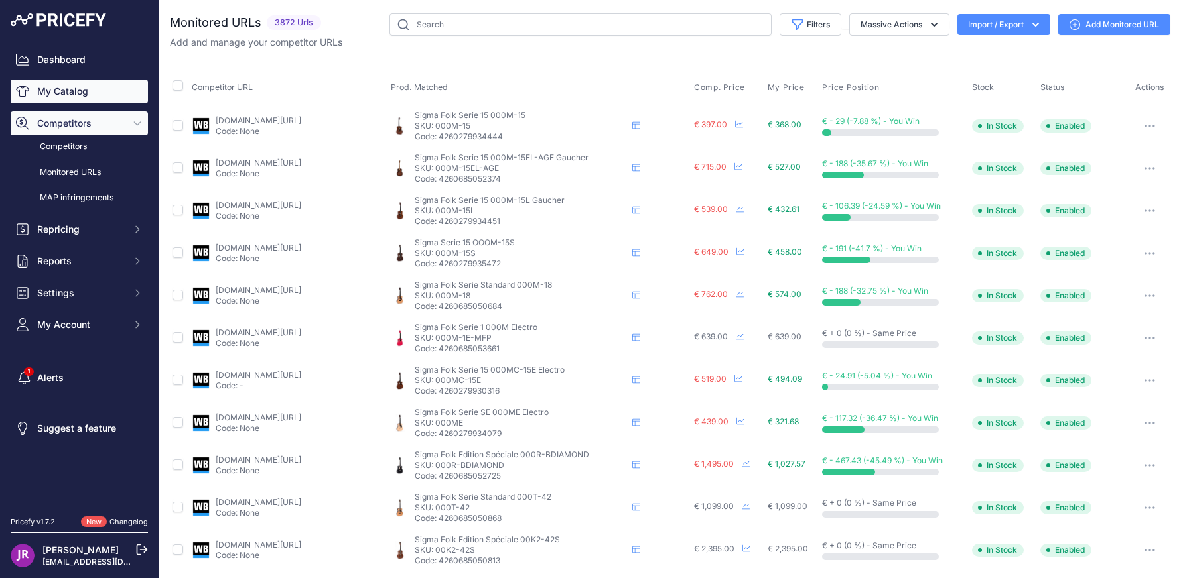
click at [82, 88] on link "My Catalog" at bounding box center [79, 92] width 137 height 24
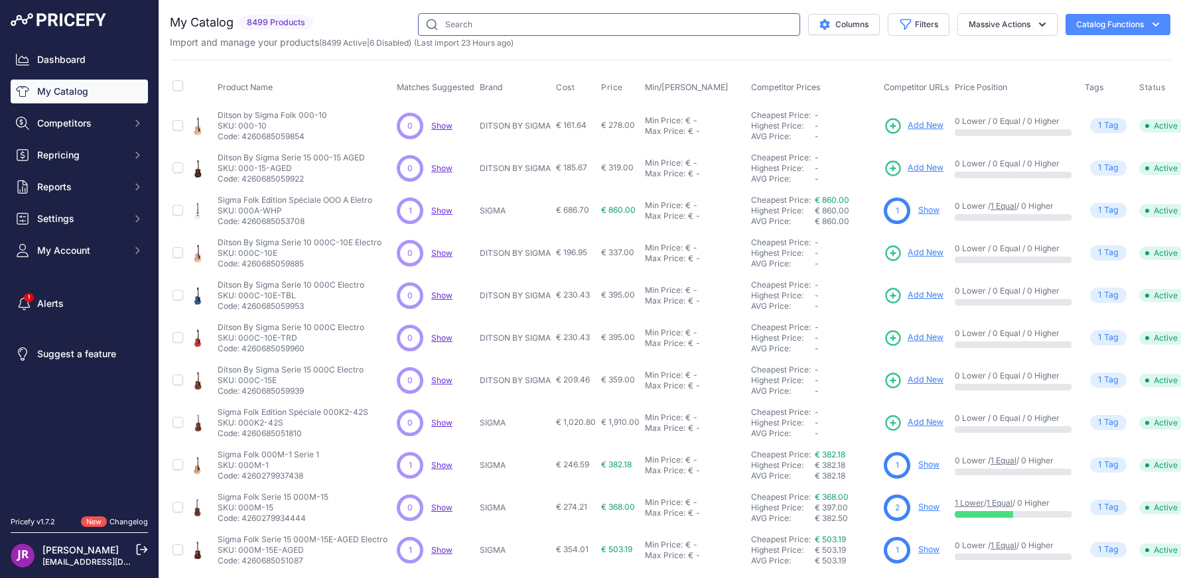
click at [450, 20] on input "text" at bounding box center [609, 24] width 382 height 23
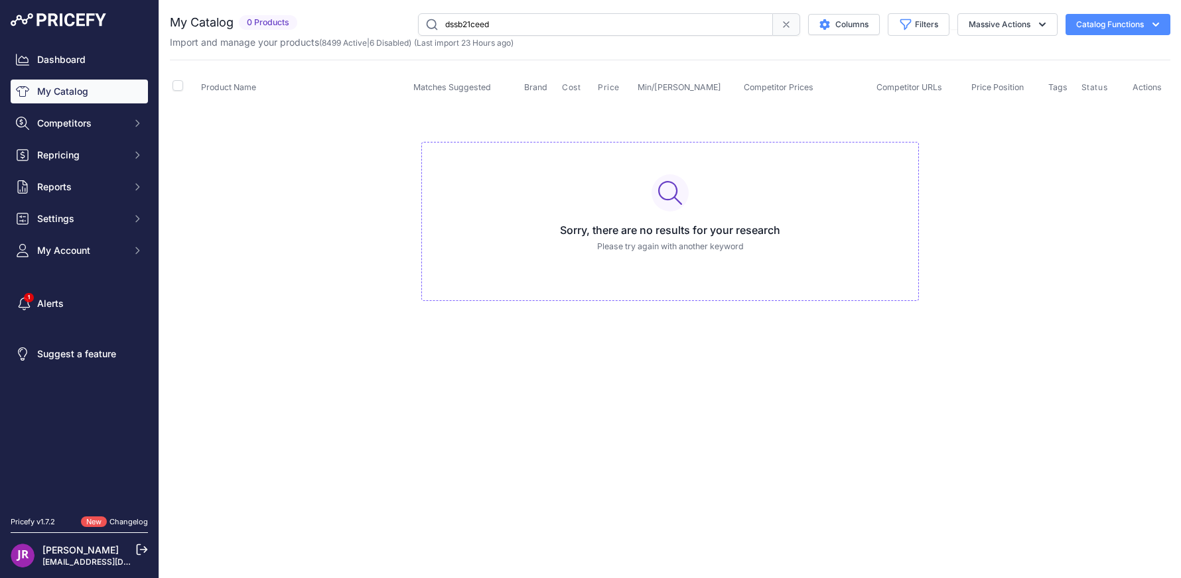
type input "dssb21ceed"
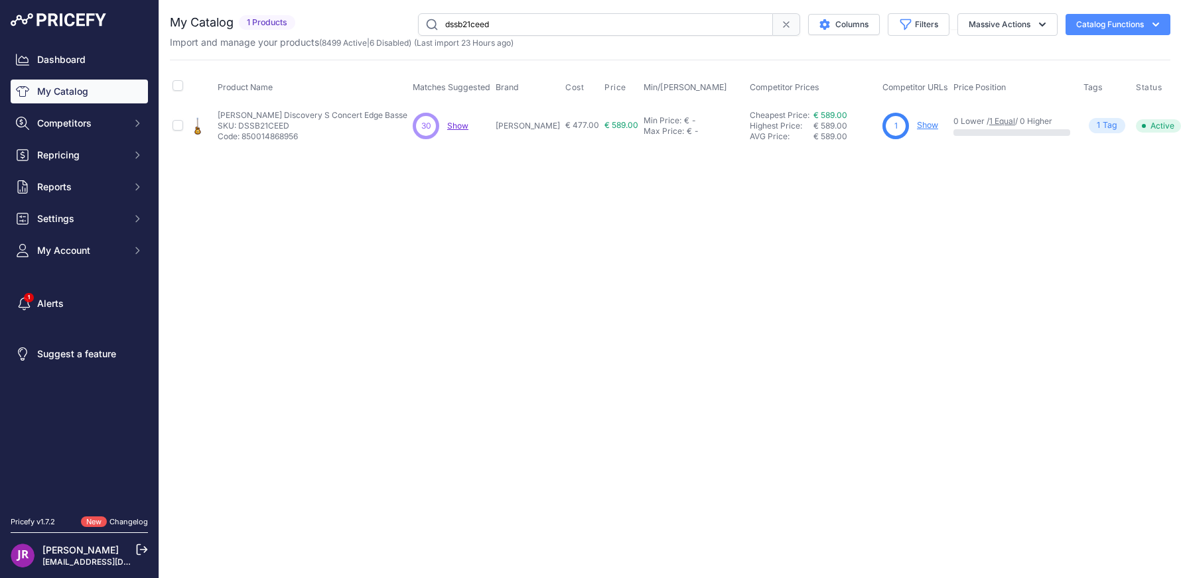
click at [917, 126] on link "Show" at bounding box center [927, 125] width 21 height 10
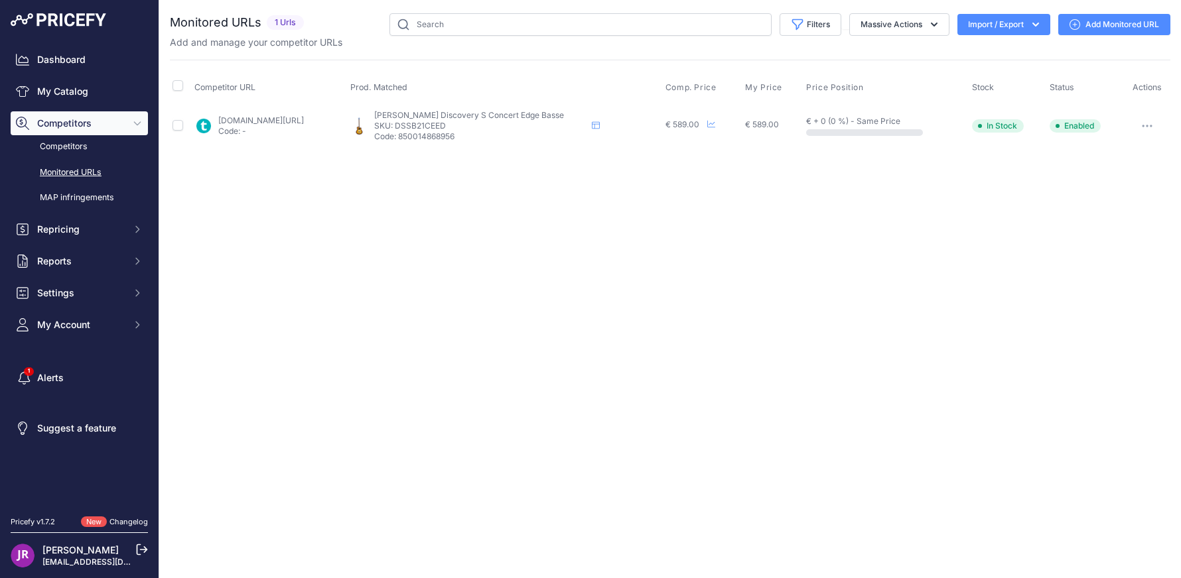
click at [1109, 22] on link "Add Monitored URL" at bounding box center [1114, 24] width 112 height 21
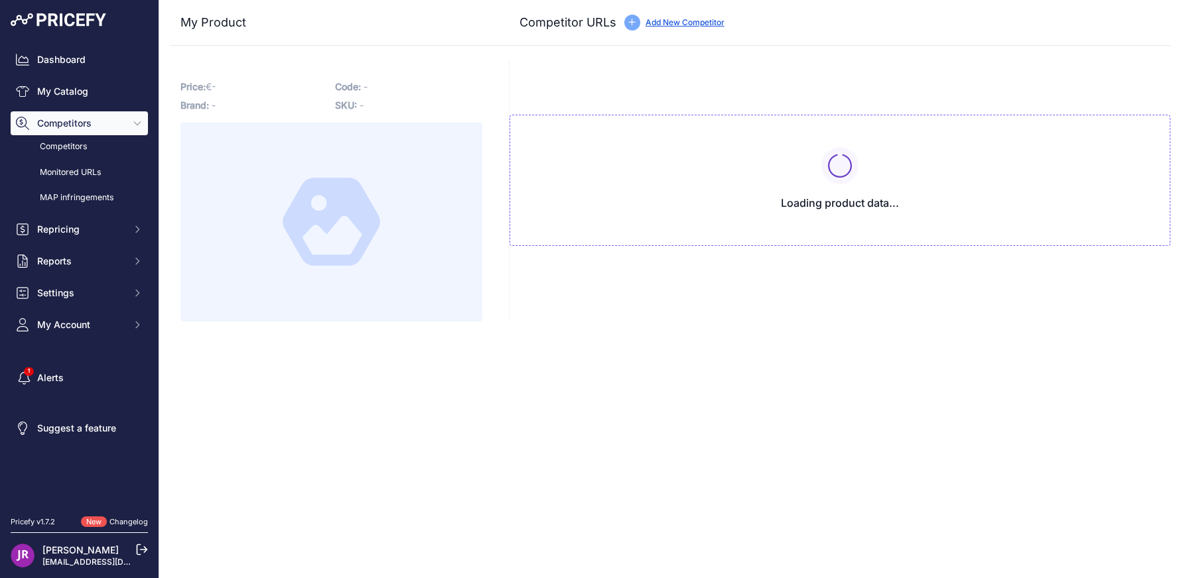
type input "[DOMAIN_NAME][URL]"
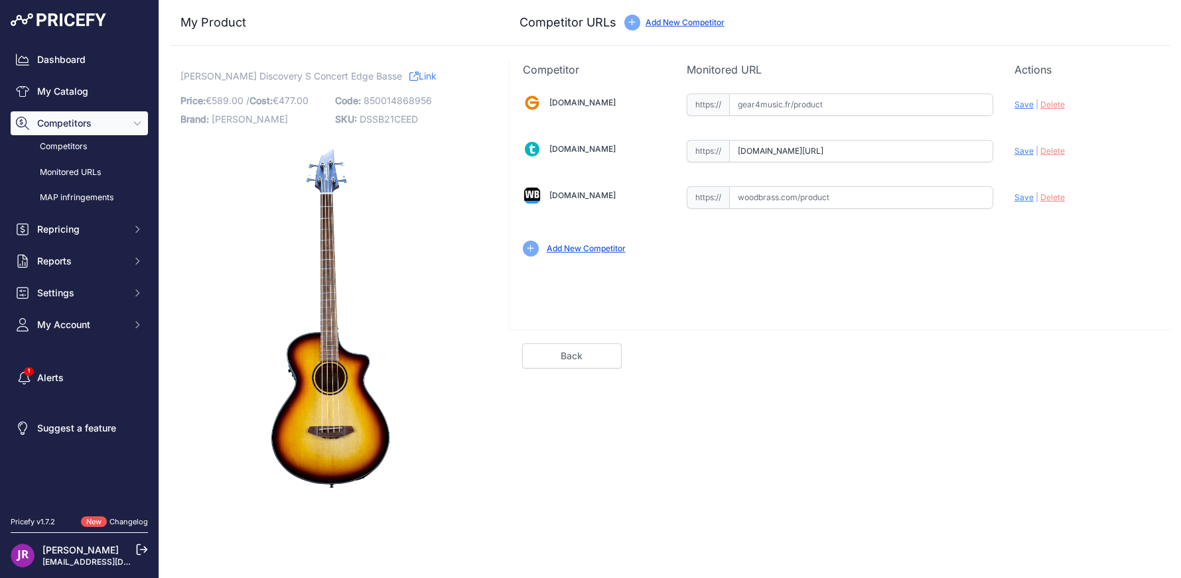
scroll to position [0, 92]
drag, startPoint x: 739, startPoint y: 147, endPoint x: 1027, endPoint y: 148, distance: 287.9
click at [1027, 148] on div "[DOMAIN_NAME] Valid Invalid" at bounding box center [839, 174] width 661 height 192
drag, startPoint x: 361, startPoint y: 118, endPoint x: 420, endPoint y: 118, distance: 59.0
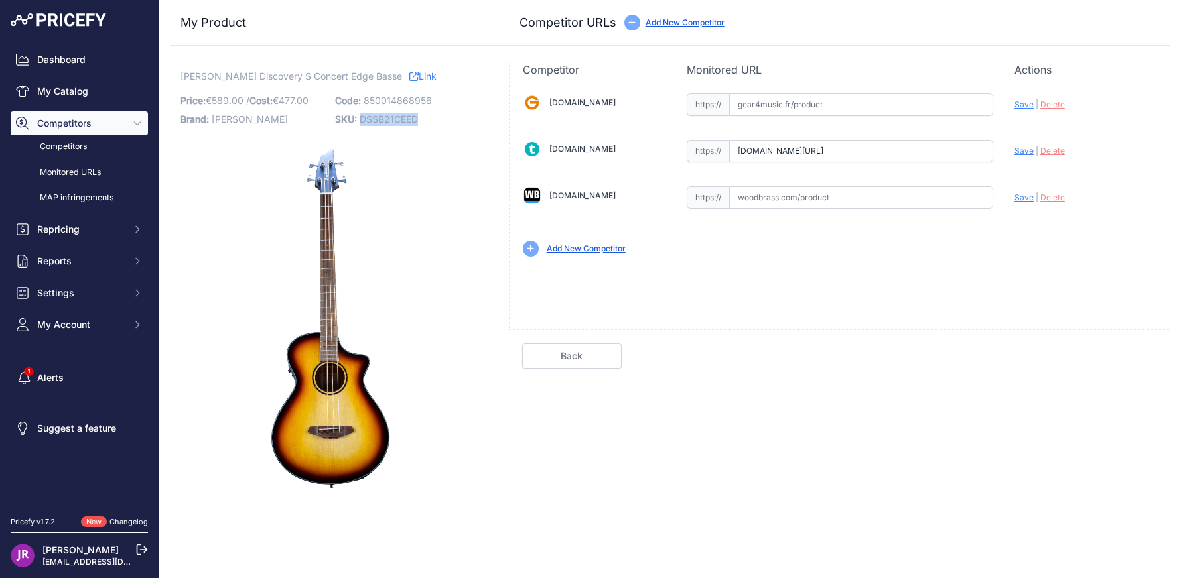
click at [420, 118] on p "SKU: DSSB21CEED" at bounding box center [408, 119] width 147 height 19
copy span "DSSB21CEED"
drag, startPoint x: 179, startPoint y: 74, endPoint x: 372, endPoint y: 77, distance: 193.1
click at [372, 77] on div "[PERSON_NAME] Discovery S Concert Edge Basse Link Price: € 589.00 / Cost:" at bounding box center [331, 282] width 323 height 440
copy span "[PERSON_NAME] Discovery S Concert Edge Basse"
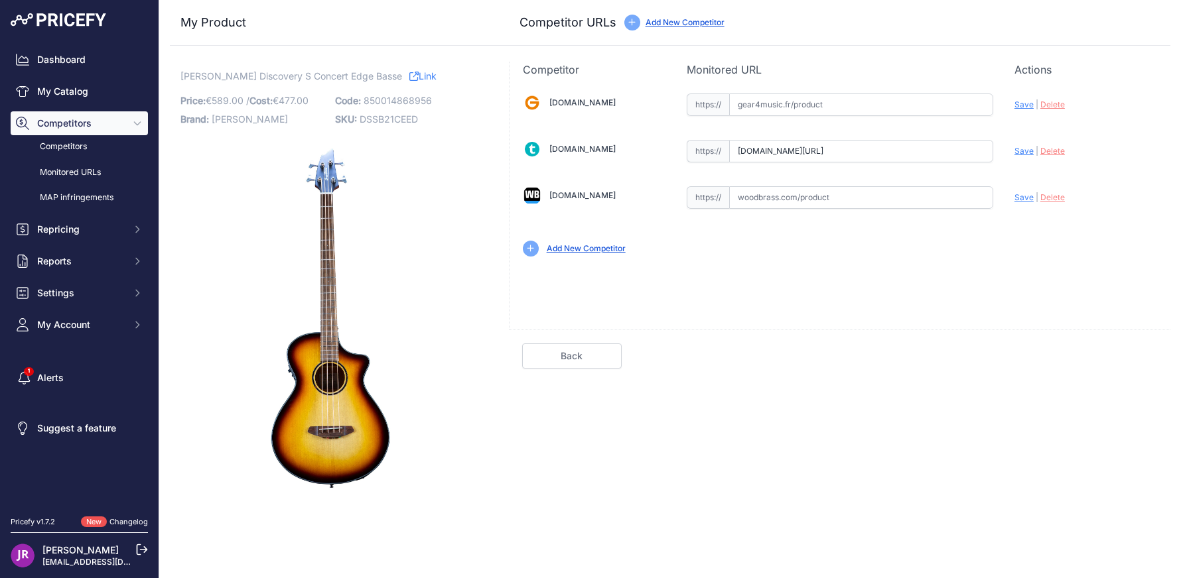
click at [1061, 150] on span "Delete" at bounding box center [1052, 151] width 25 height 10
click at [739, 194] on input "text" at bounding box center [861, 197] width 264 height 23
paste input "[URL][DOMAIN_NAME][PERSON_NAME]"
click at [1026, 195] on span "Save" at bounding box center [1023, 197] width 19 height 10
type input "https://www.woodbrass.com/basses-acoustiques-et-electro-breedlove-discovery-s-c…"
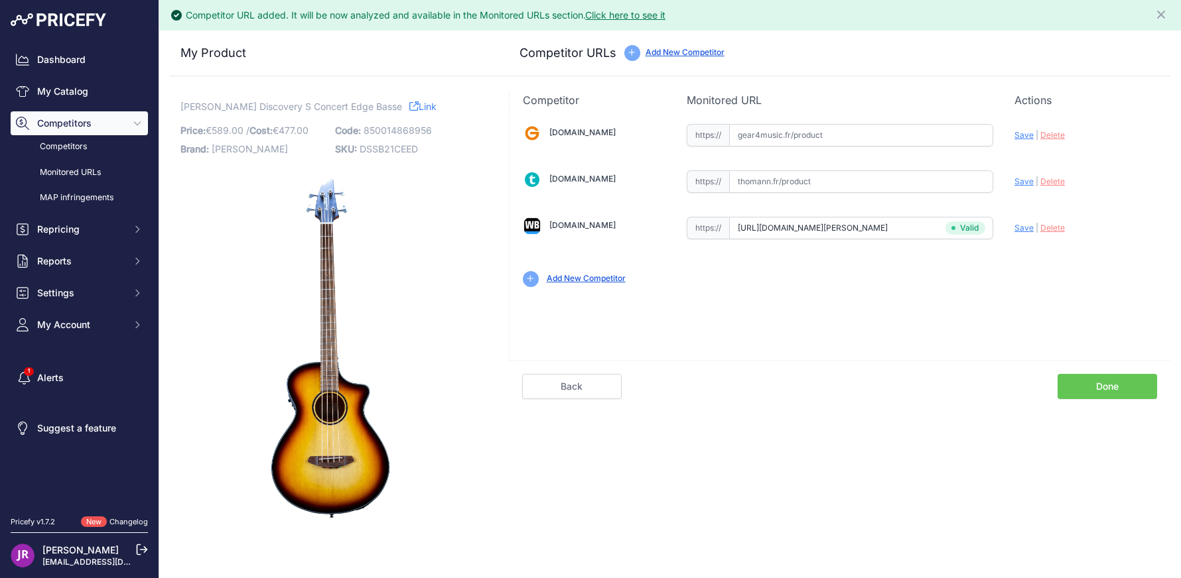
click at [1113, 385] on link "Done" at bounding box center [1107, 386] width 100 height 25
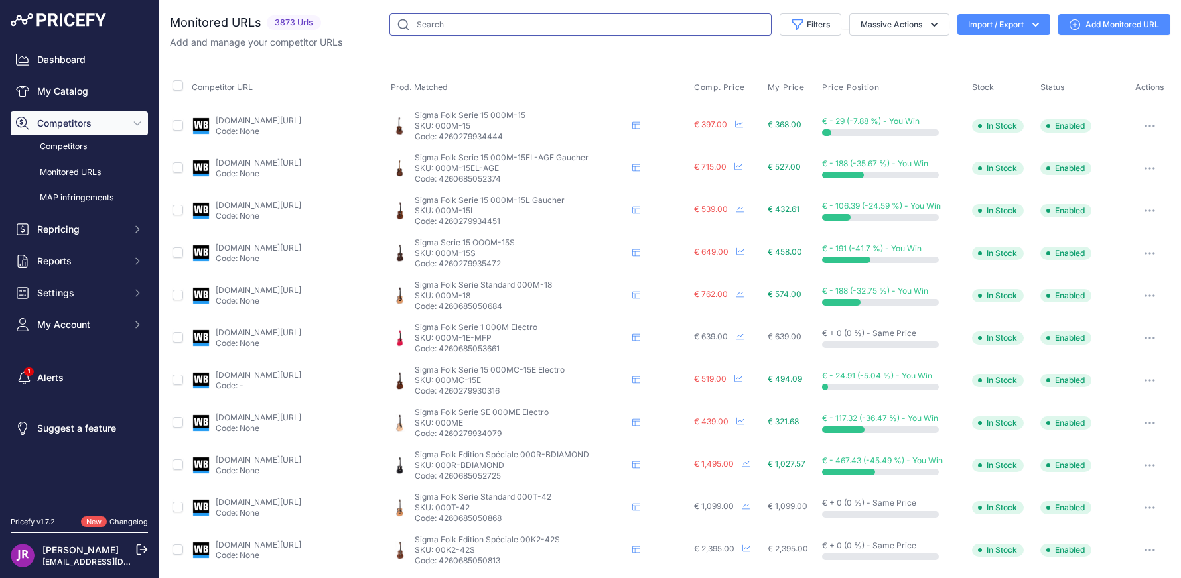
click at [416, 26] on input "text" at bounding box center [580, 24] width 382 height 23
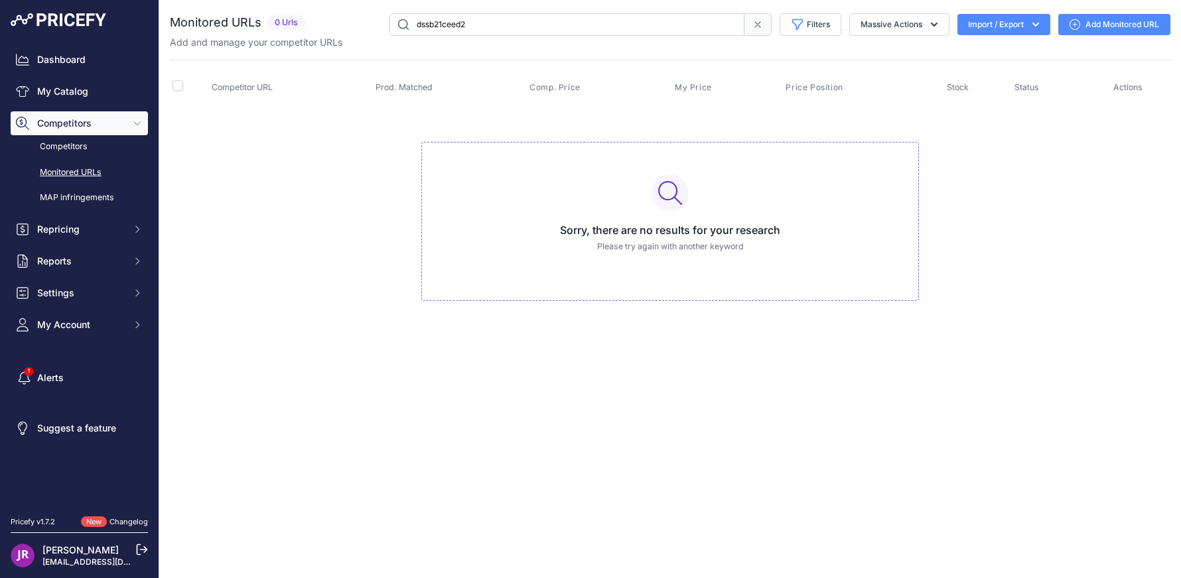
type input "dssb21ceed2"
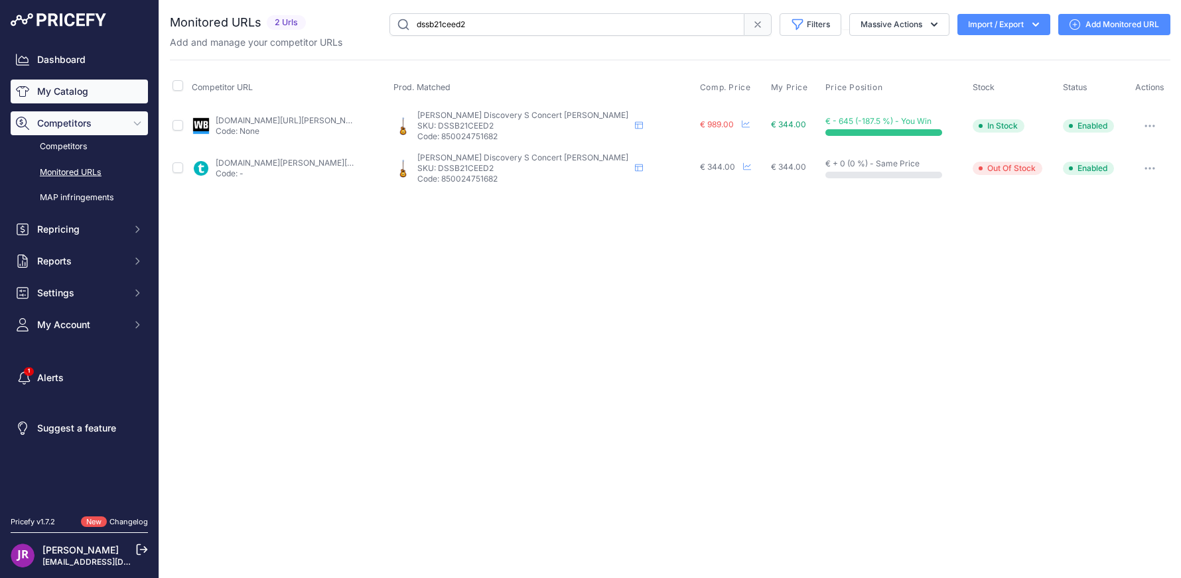
click at [62, 87] on link "My Catalog" at bounding box center [79, 92] width 137 height 24
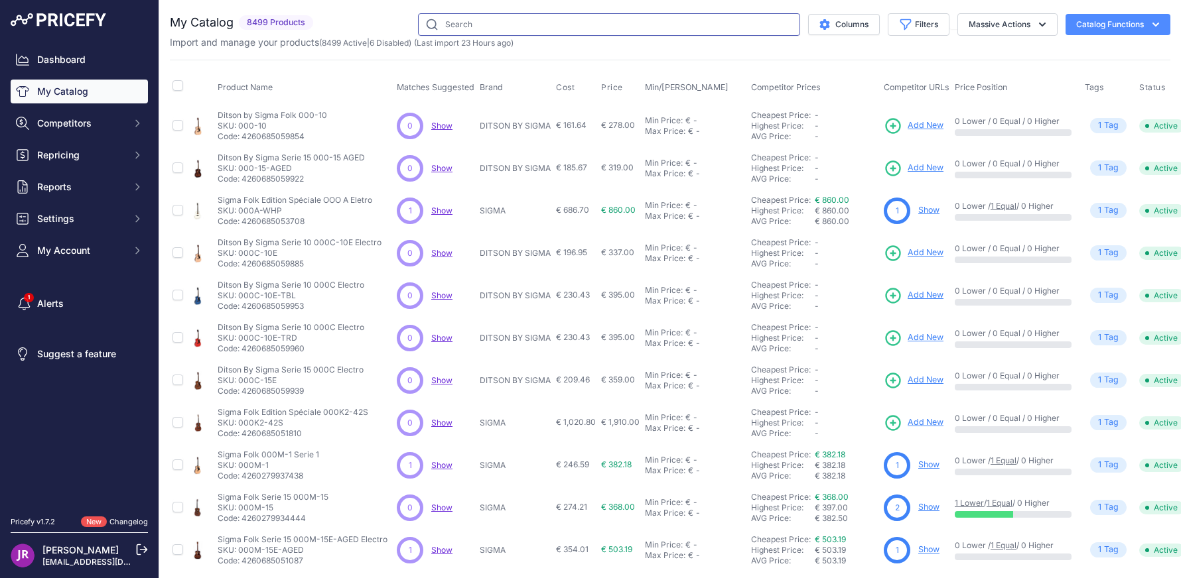
click at [488, 23] on input "text" at bounding box center [609, 24] width 382 height 23
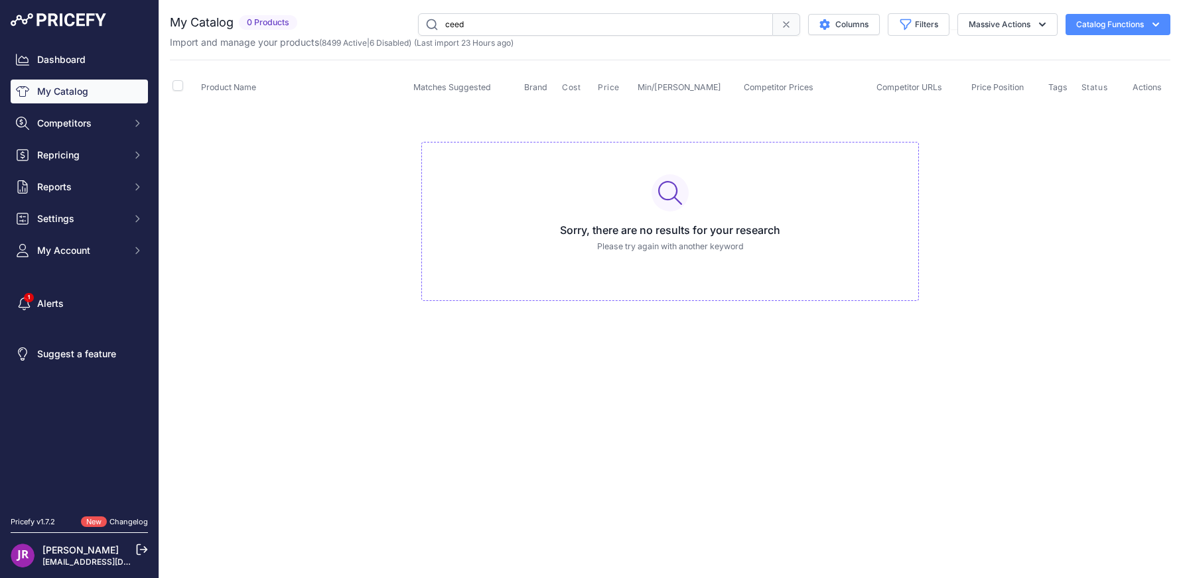
drag, startPoint x: 473, startPoint y: 29, endPoint x: 389, endPoint y: 11, distance: 86.0
click at [390, 11] on div "You are not connected to the internet. My Catalog" at bounding box center [670, 170] width 1000 height 341
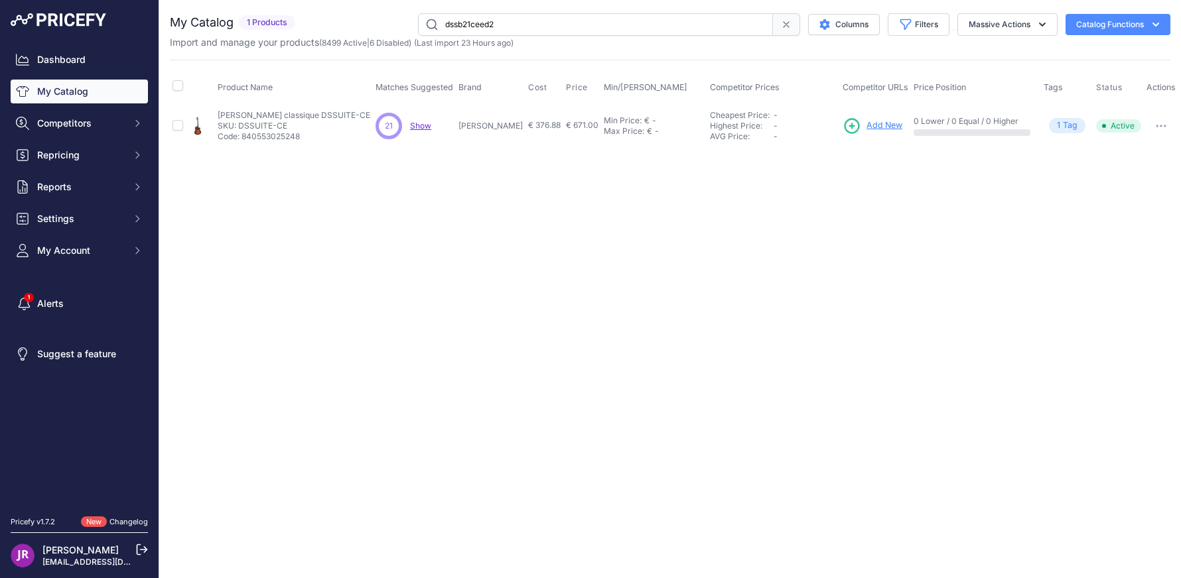
type input "dssb21ceed2"
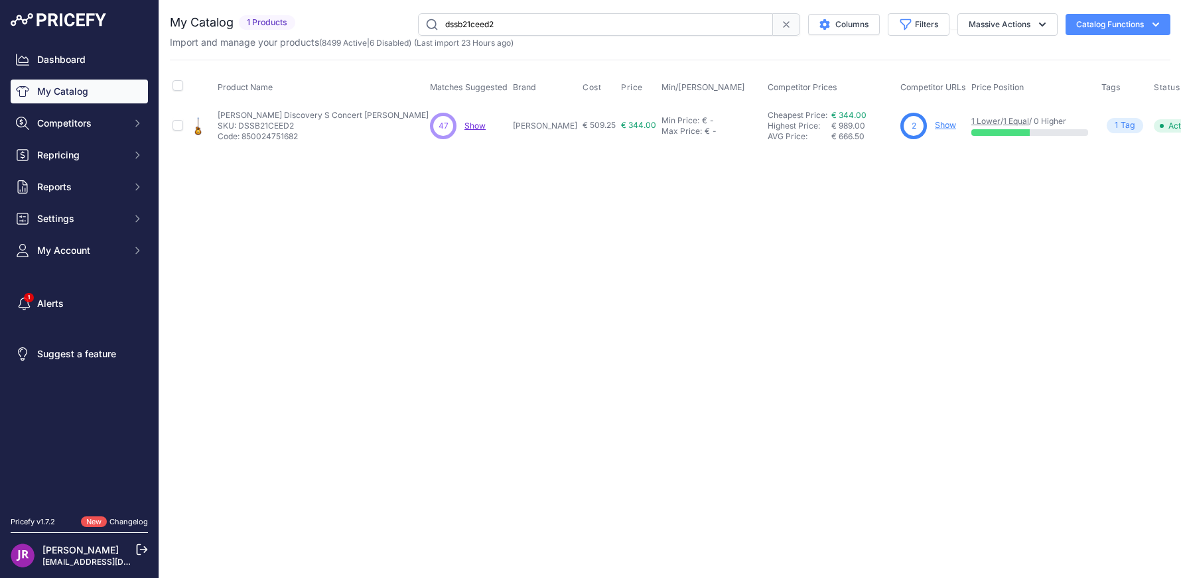
click at [935, 123] on link "Show" at bounding box center [945, 125] width 21 height 10
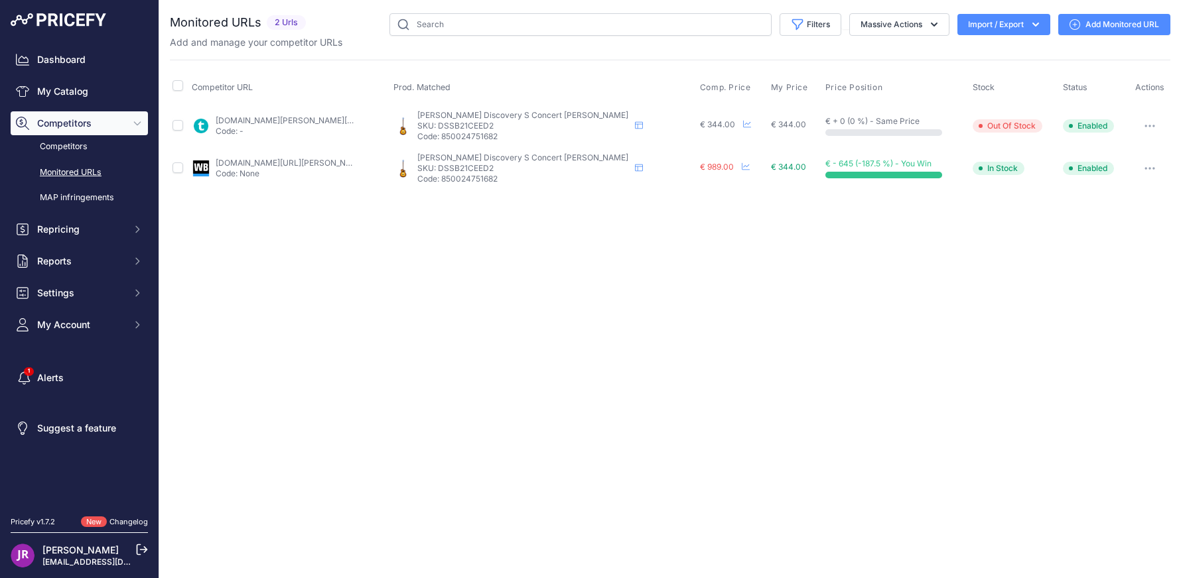
click at [1114, 19] on link "Add Monitored URL" at bounding box center [1114, 24] width 112 height 21
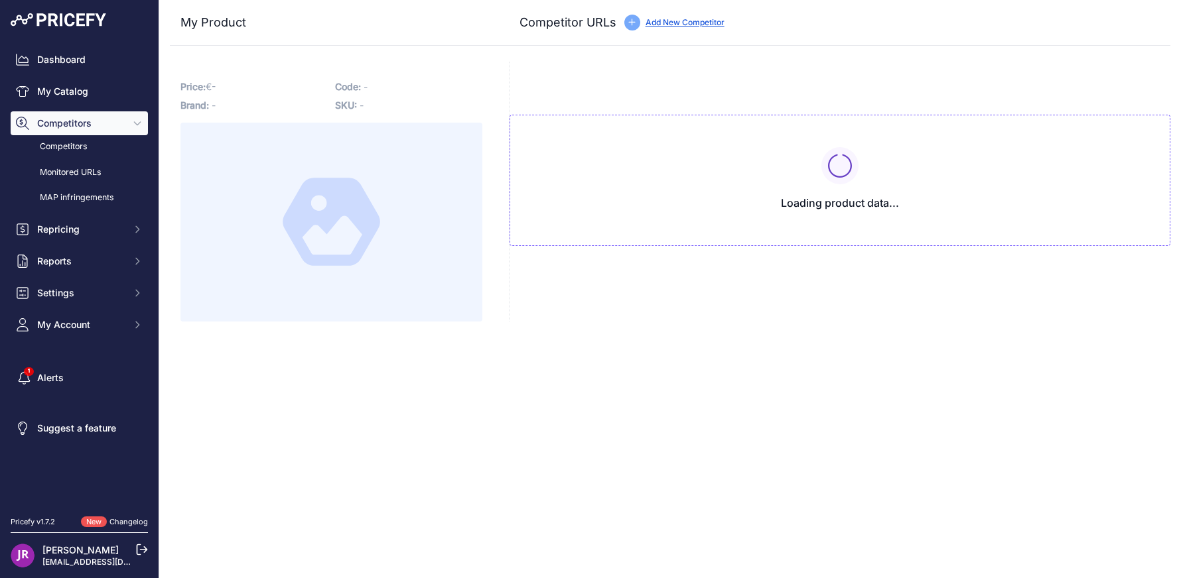
type input "[DOMAIN_NAME][URL]"
type input "www.woodbrass.com/basses-acoustiques-et-electro-breedlove-discovery-s-concert-c…"
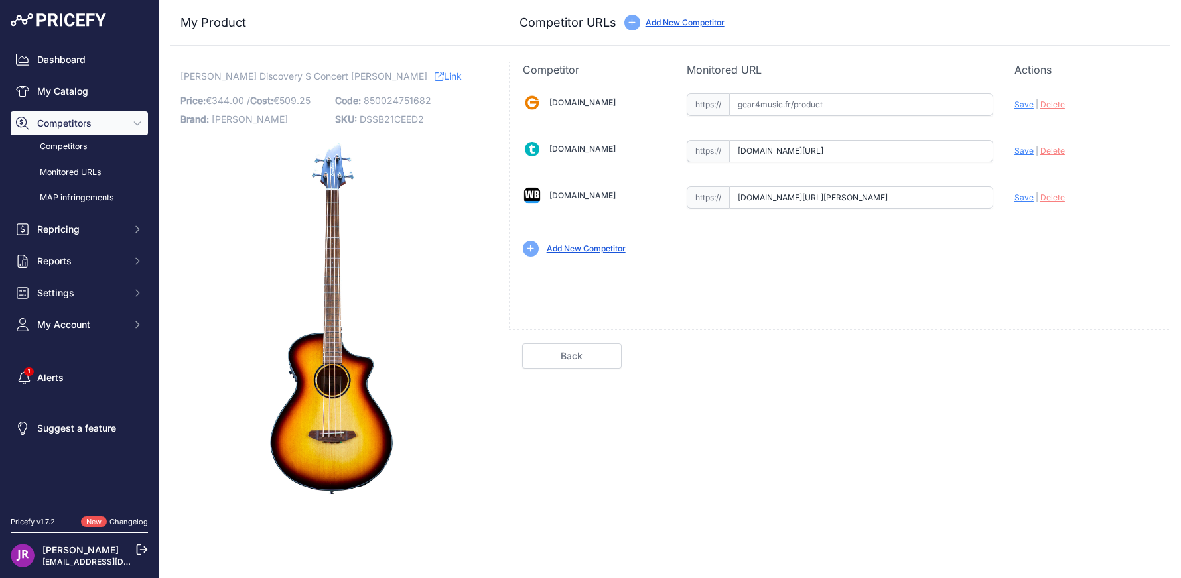
scroll to position [0, 54]
drag, startPoint x: 738, startPoint y: 149, endPoint x: 1024, endPoint y: 149, distance: 285.9
click at [1024, 149] on div "Gear4music.fr Valid Invalid" at bounding box center [839, 174] width 661 height 192
click at [1057, 149] on span "Delete" at bounding box center [1052, 151] width 25 height 10
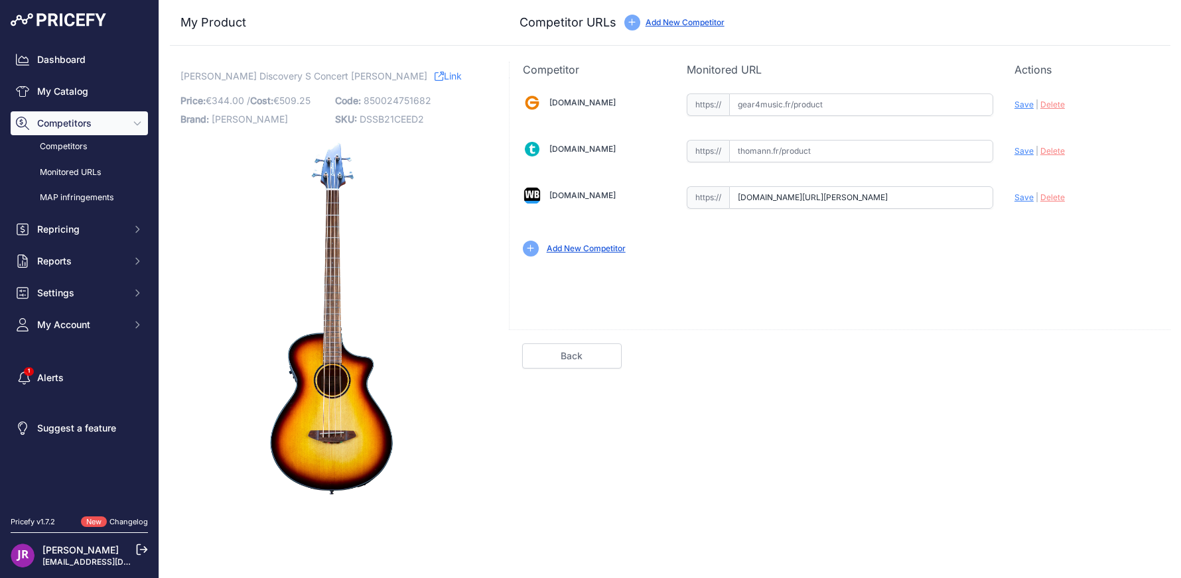
scroll to position [0, 247]
drag, startPoint x: 736, startPoint y: 197, endPoint x: 1060, endPoint y: 208, distance: 324.6
click at [1060, 208] on div "Gear4music.fr Valid Invalid" at bounding box center [839, 174] width 661 height 192
click at [84, 88] on link "My Catalog" at bounding box center [79, 92] width 137 height 24
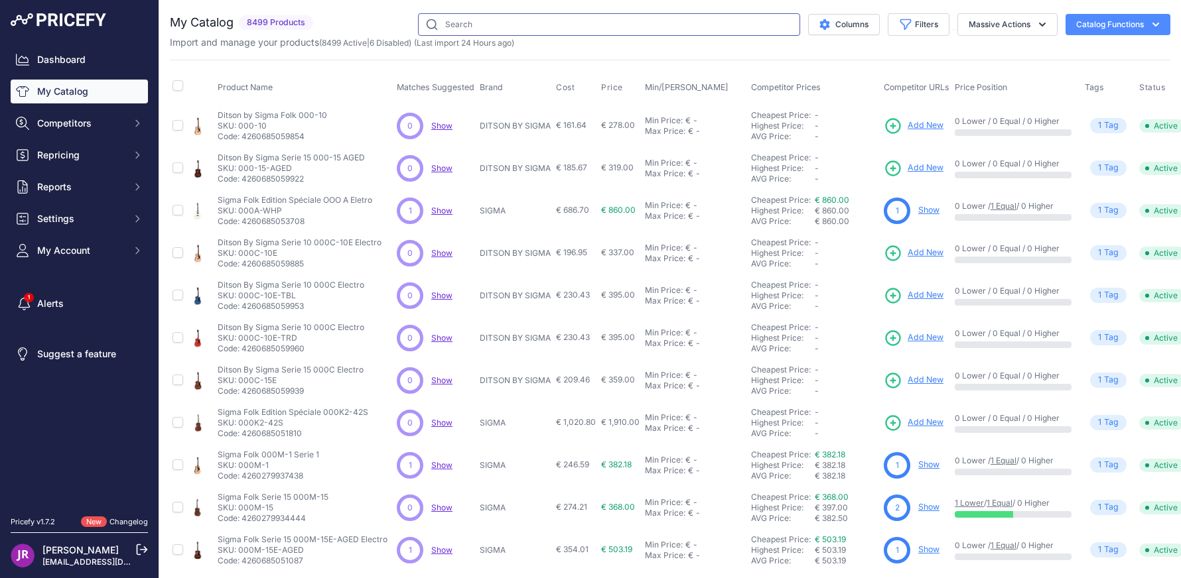
click at [440, 31] on input "text" at bounding box center [609, 24] width 382 height 23
type input "dssc11"
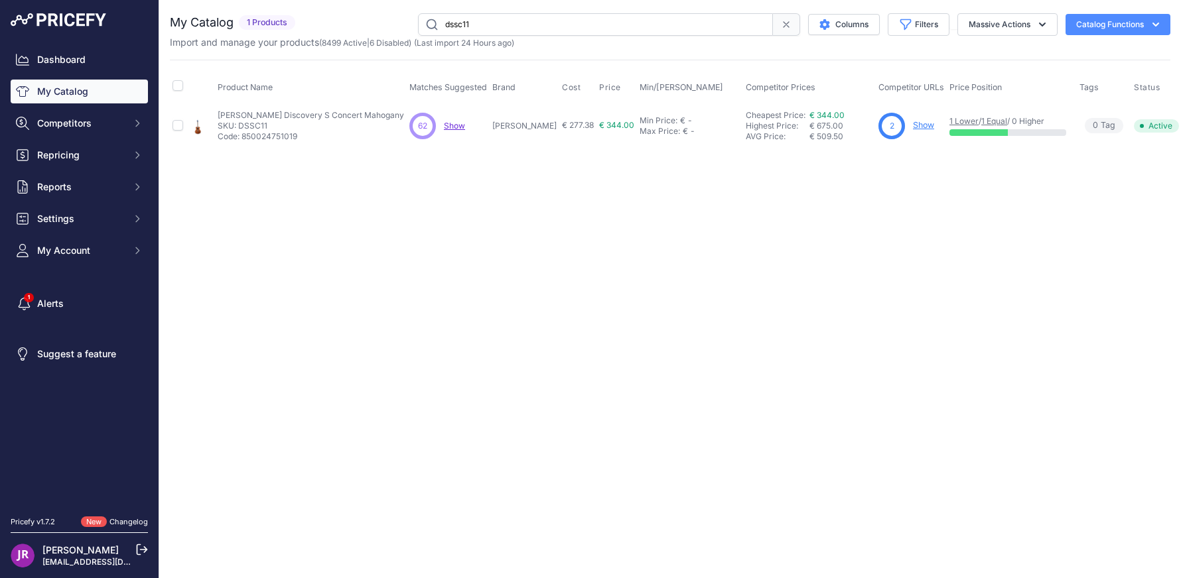
click at [913, 122] on link "Show" at bounding box center [923, 125] width 21 height 10
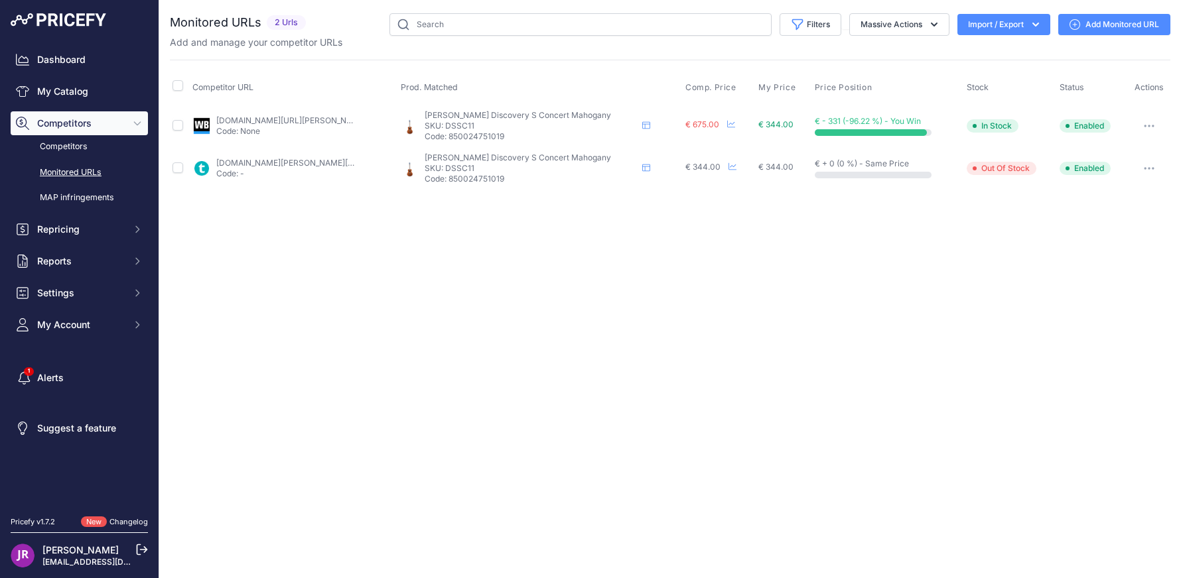
click at [1103, 26] on link "Add Monitored URL" at bounding box center [1114, 24] width 112 height 21
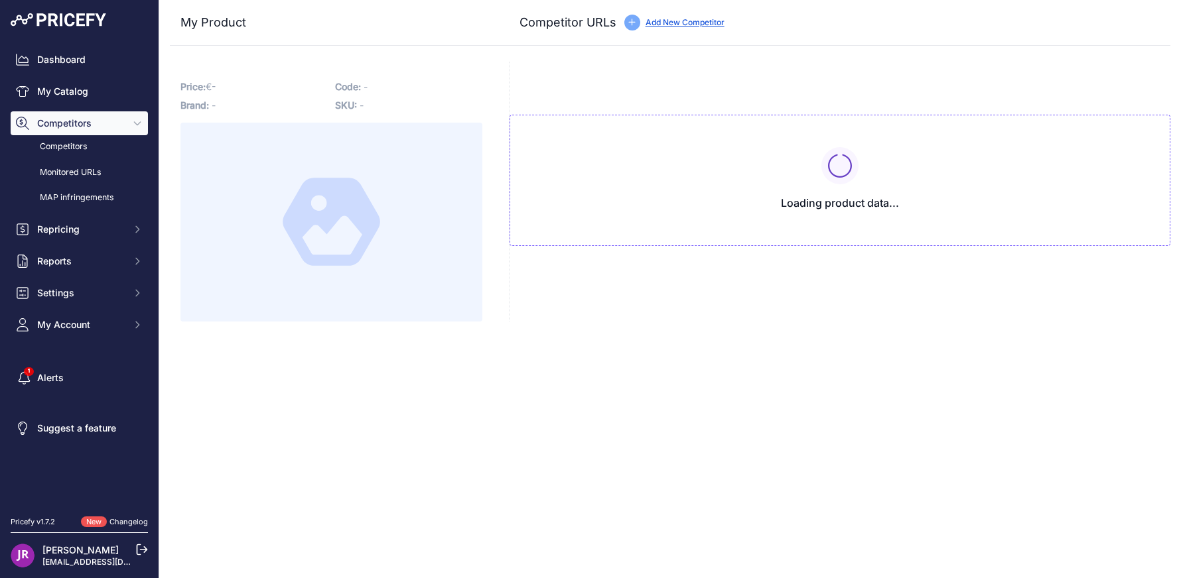
type input "[DOMAIN_NAME][URL]"
type input "www.woodbrass.com/folk-breedlove-discovery-s-concert-mahogany-p380731.html?prir…"
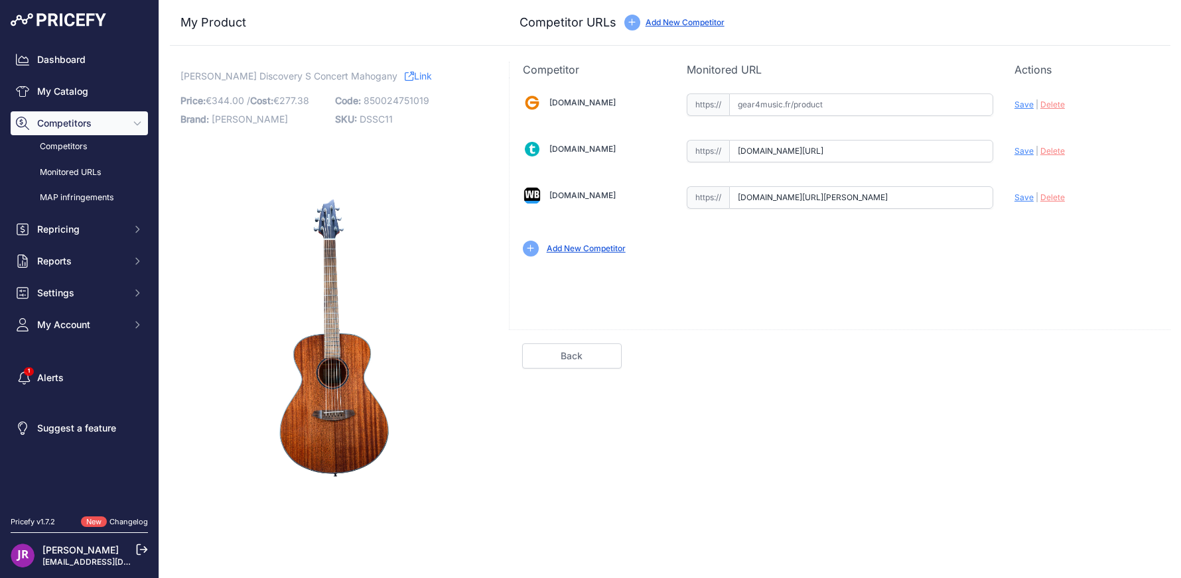
scroll to position [0, 54]
drag, startPoint x: 740, startPoint y: 151, endPoint x: 1054, endPoint y: 165, distance: 314.7
click at [1054, 165] on div "Gear4music.fr Valid Invalid" at bounding box center [839, 174] width 661 height 192
click at [1061, 153] on span "Delete" at bounding box center [1052, 151] width 25 height 10
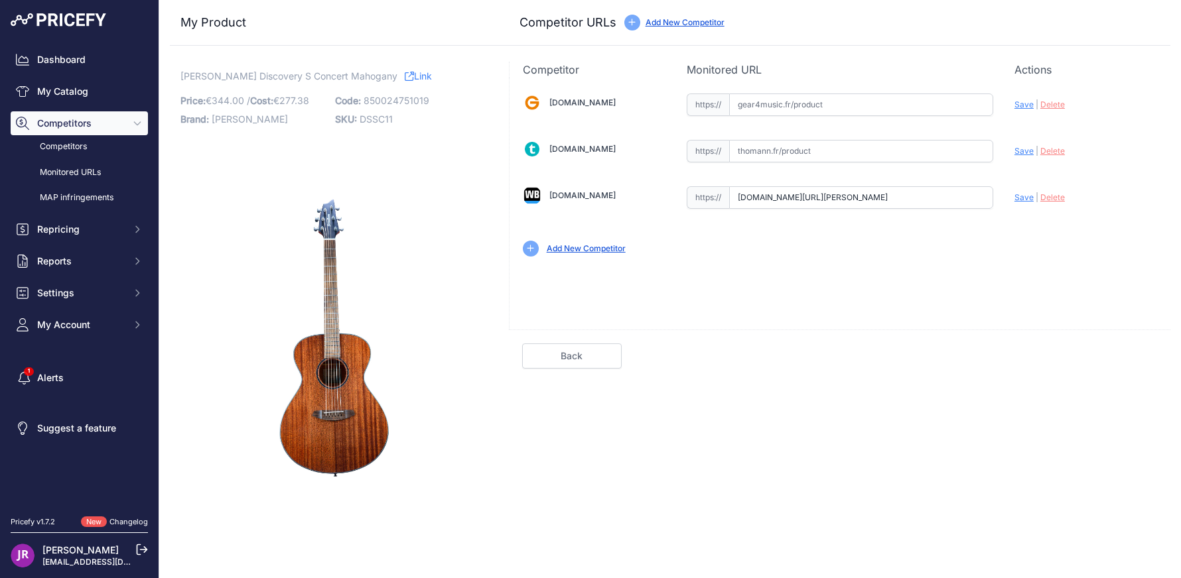
scroll to position [0, 171]
drag, startPoint x: 736, startPoint y: 194, endPoint x: 978, endPoint y: 198, distance: 241.5
click at [1032, 214] on div "Gear4music.fr Valid Invalid" at bounding box center [839, 174] width 661 height 192
click at [1028, 197] on span "Save" at bounding box center [1023, 197] width 19 height 10
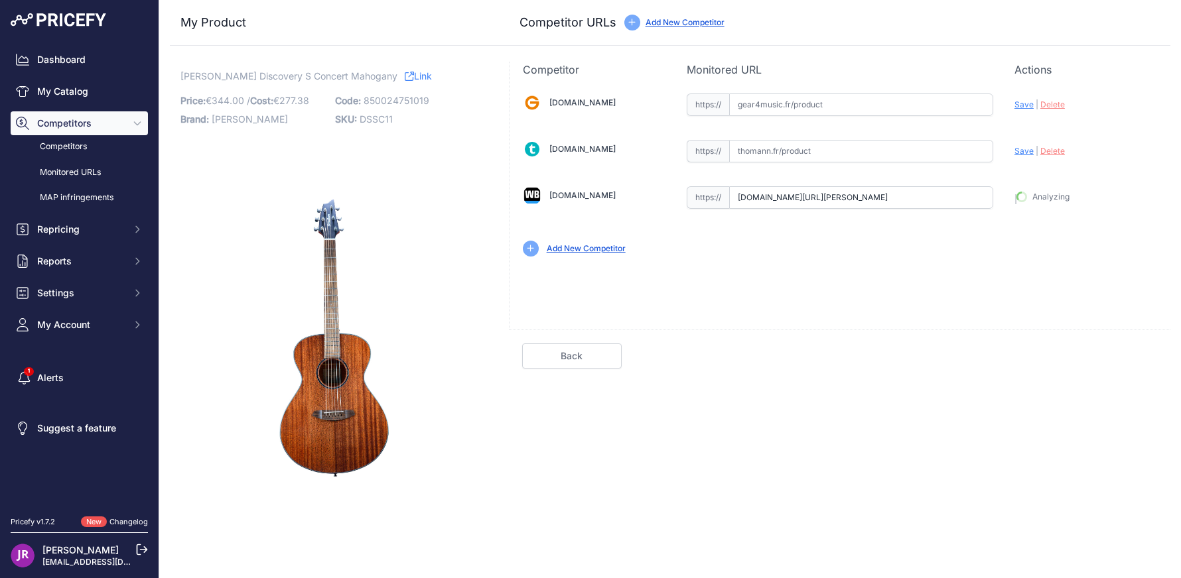
type input "https://www.woodbrass.com/folk-breedlove-discovery-s-concert-mahogany-p380731.h…"
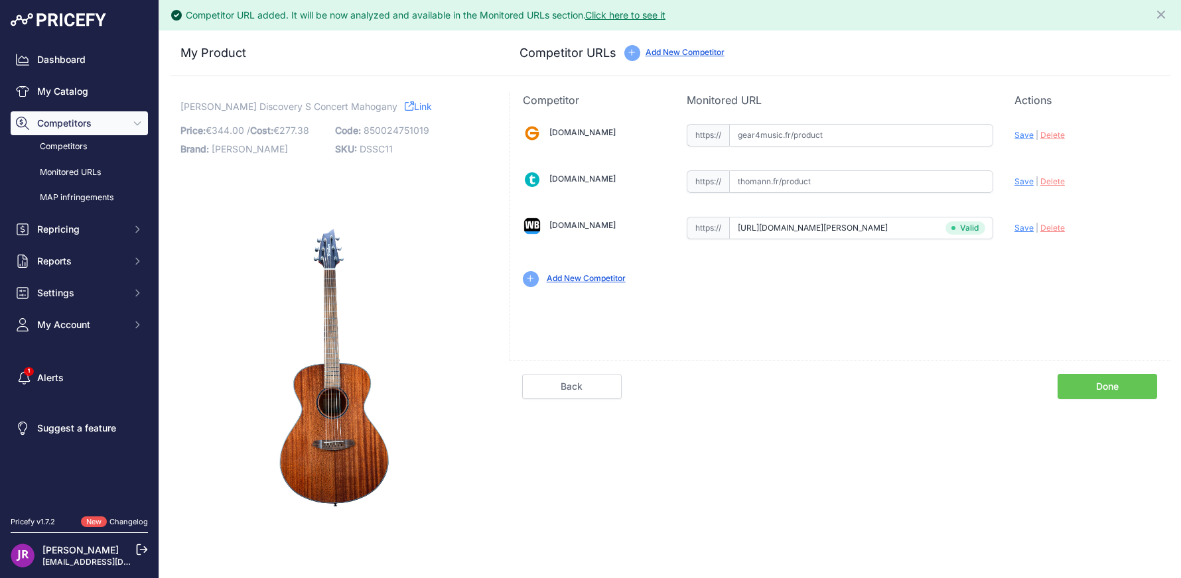
click at [1106, 377] on link "Done" at bounding box center [1107, 386] width 100 height 25
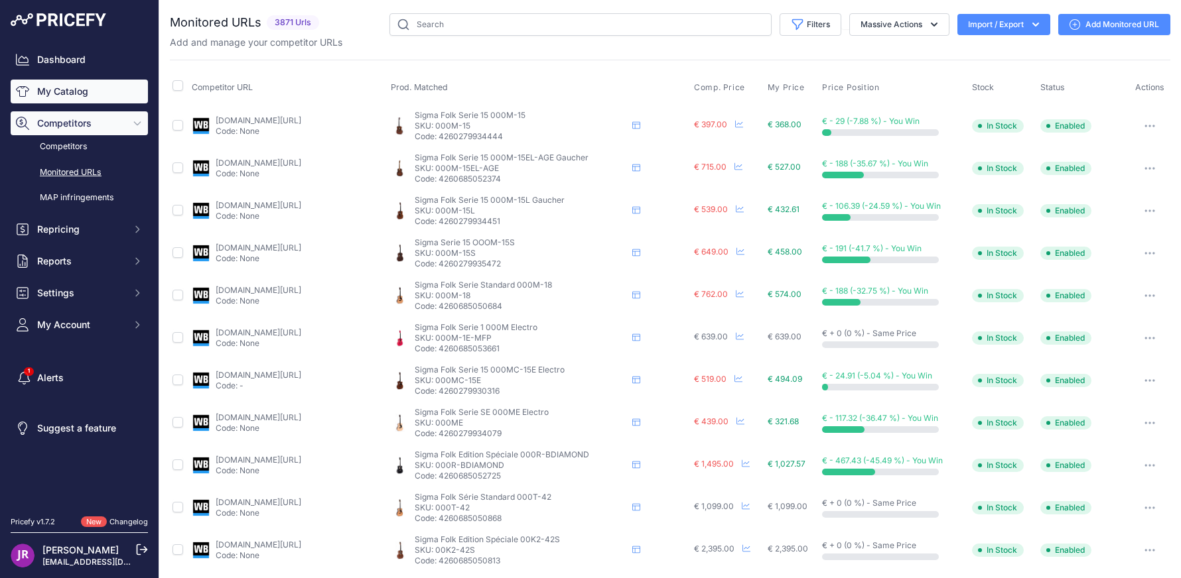
click at [67, 82] on link "My Catalog" at bounding box center [79, 92] width 137 height 24
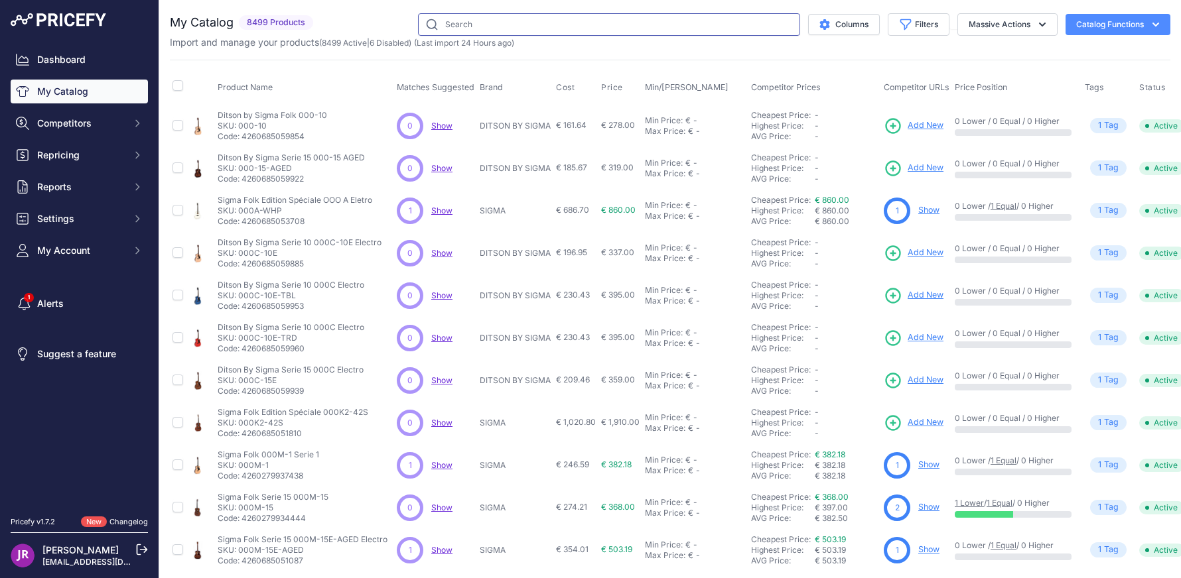
click at [456, 23] on input "text" at bounding box center [609, 24] width 382 height 23
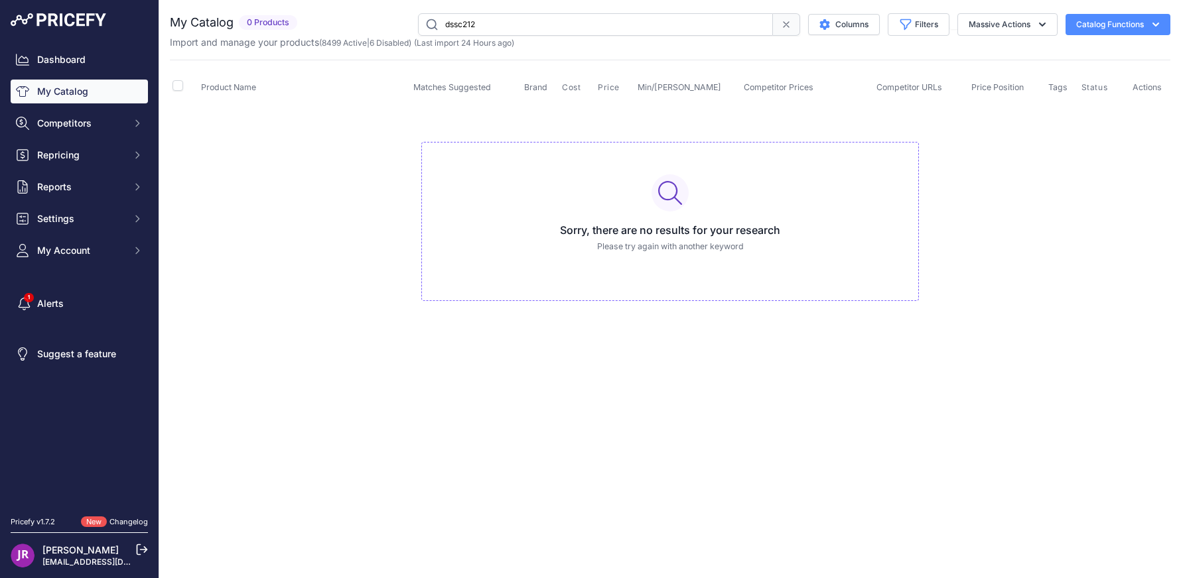
type input "dssc212"
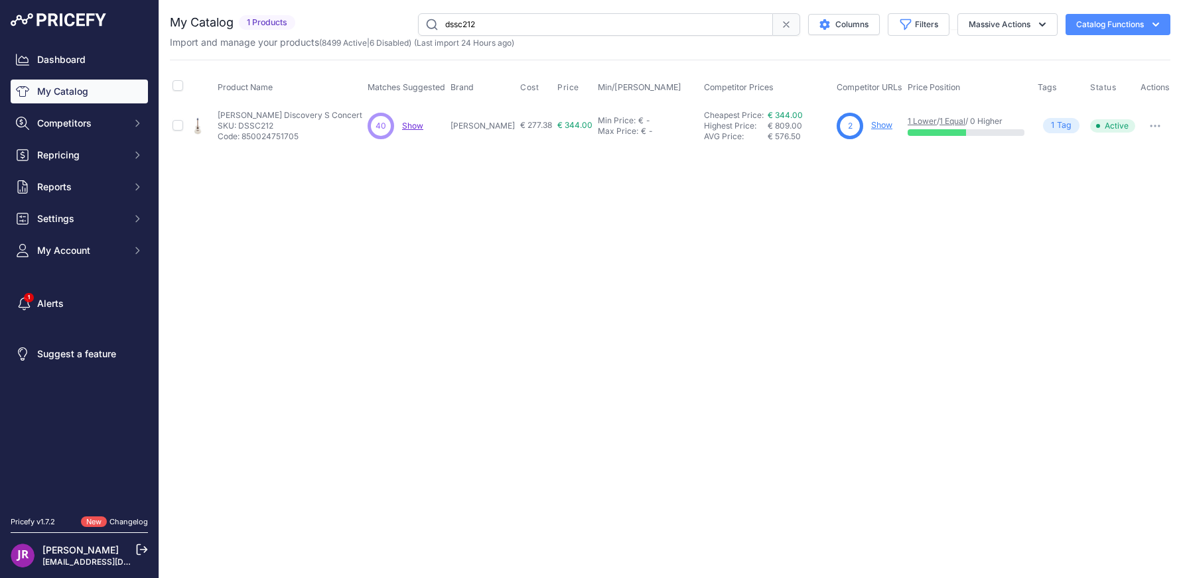
click at [887, 125] on link "Show" at bounding box center [881, 125] width 21 height 10
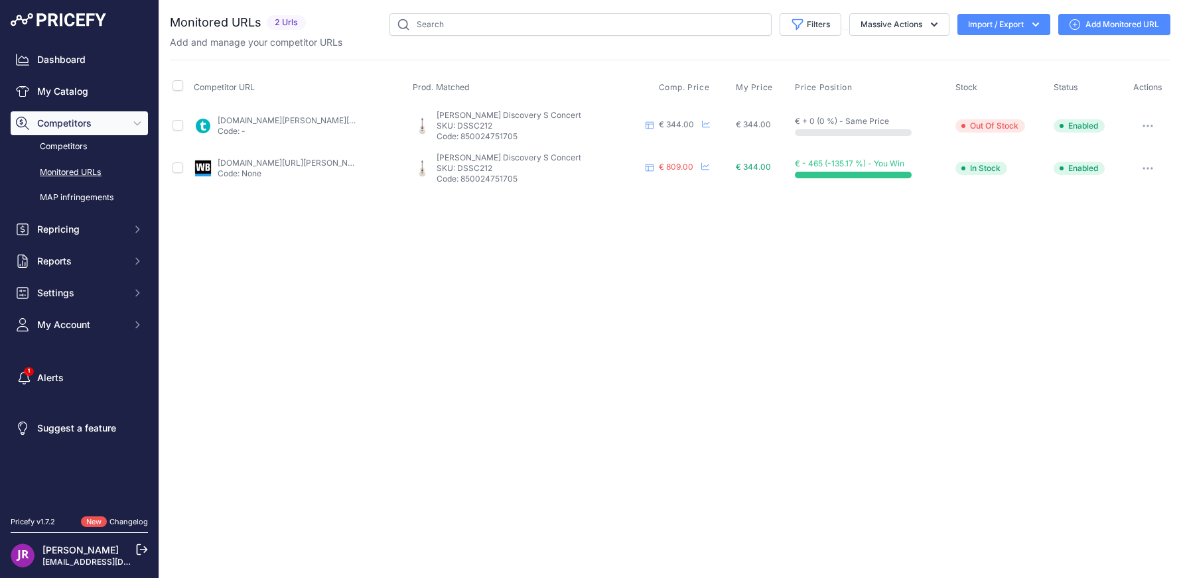
click at [1101, 29] on link "Add Monitored URL" at bounding box center [1114, 24] width 112 height 21
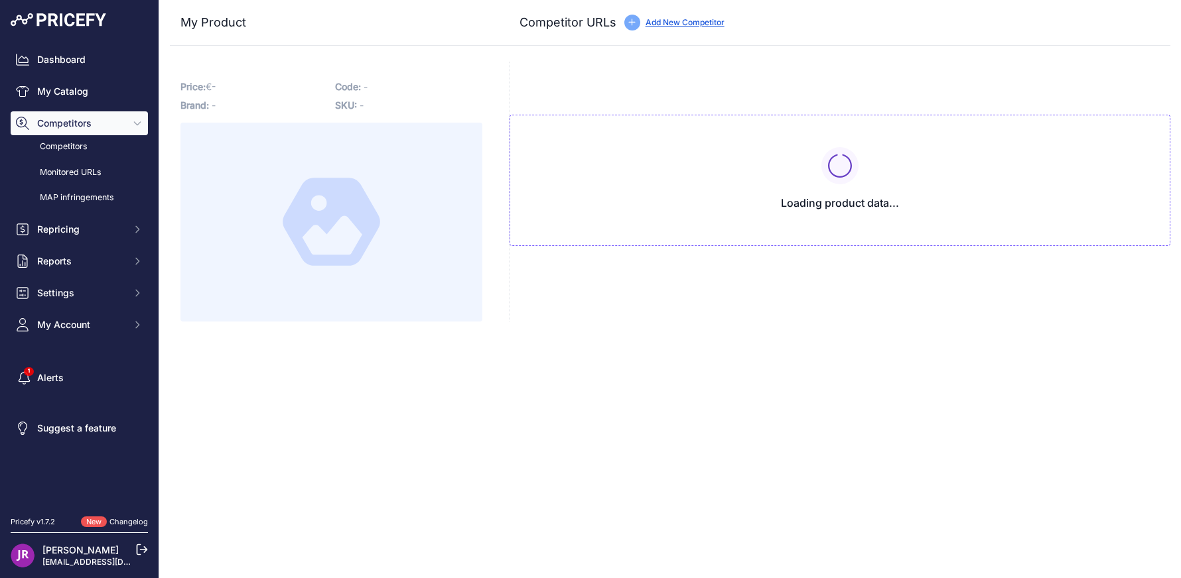
type input "www.thomann.fr/breedlove_discovery_s_concert.htm?prirule_jdsnikfkfjsd=9365"
type input "www.woodbrass.com/folk-electro-breedlove-discovery-s-concert-nylon-ce-p380738.h…"
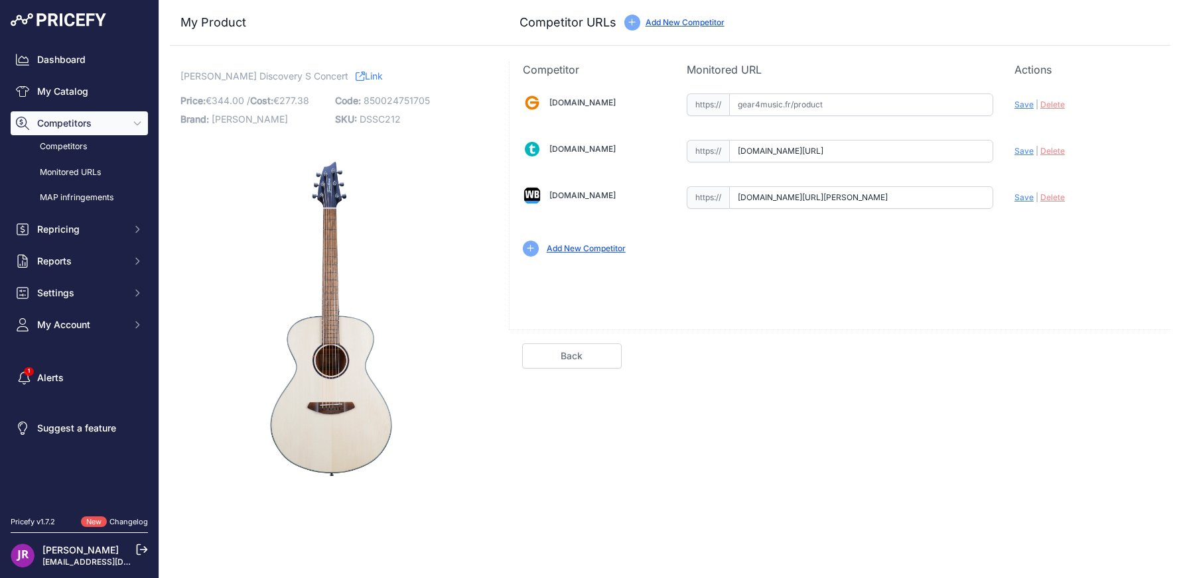
scroll to position [0, 54]
drag, startPoint x: 737, startPoint y: 151, endPoint x: 1022, endPoint y: 152, distance: 284.6
click at [1022, 152] on div "Gear4music.fr Valid Invalid" at bounding box center [839, 174] width 661 height 192
drag, startPoint x: 739, startPoint y: 194, endPoint x: 1059, endPoint y: 192, distance: 319.7
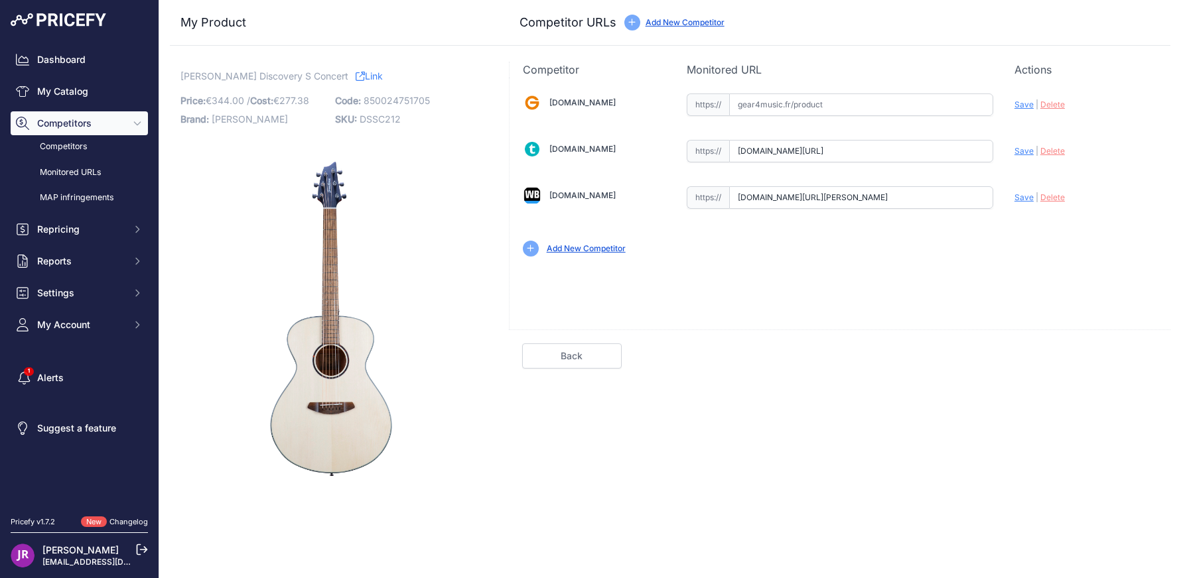
click at [1059, 192] on div "Gear4music.fr Valid Invalid" at bounding box center [839, 174] width 661 height 192
drag, startPoint x: 745, startPoint y: 194, endPoint x: 1034, endPoint y: 196, distance: 288.6
click at [1034, 196] on div "Gear4music.fr Valid Invalid" at bounding box center [839, 174] width 661 height 192
click at [1051, 199] on span "Delete" at bounding box center [1052, 197] width 25 height 10
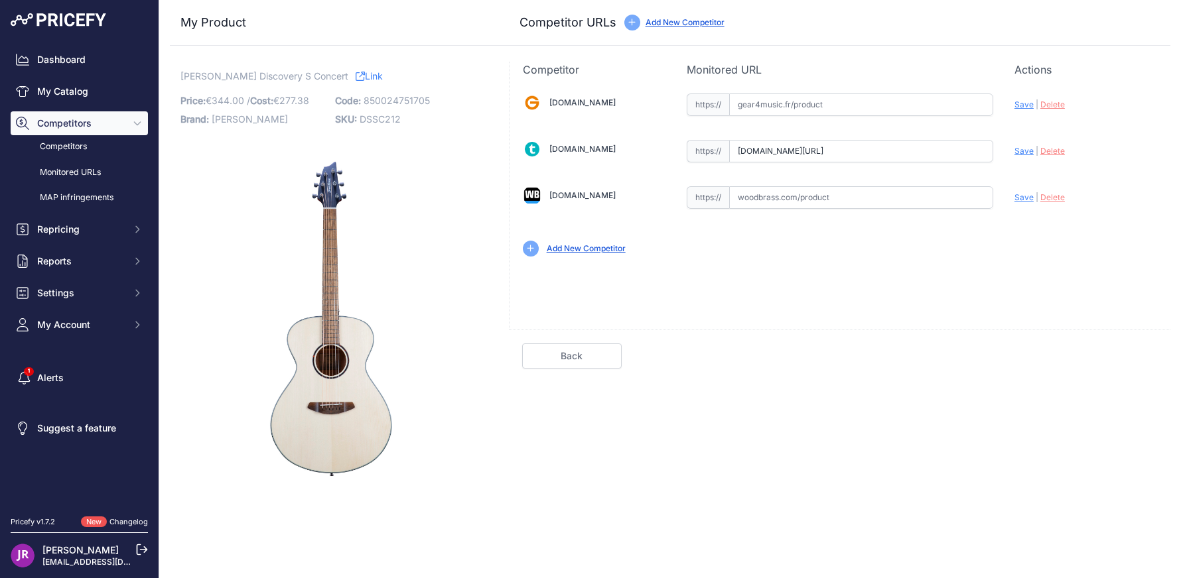
click at [1025, 151] on span "Save" at bounding box center [1023, 151] width 19 height 10
type input "https://www.thomann.fr/breedlove_discovery_s_concert.htm?prirule_jdsnikfkfjsd=9…"
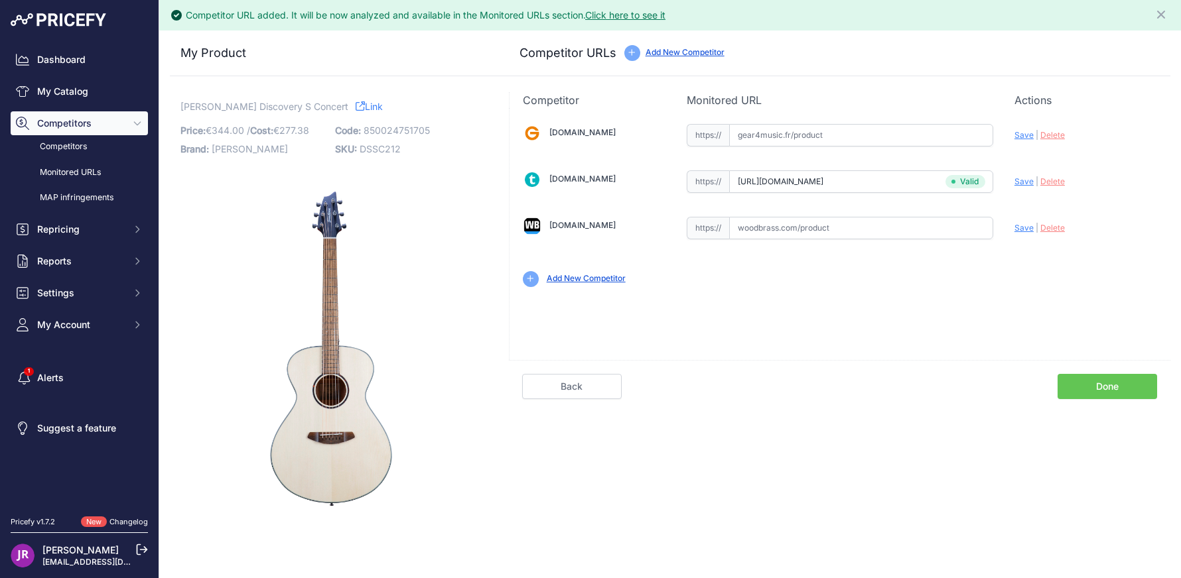
click at [1104, 384] on link "Done" at bounding box center [1107, 386] width 100 height 25
